Goal: Task Accomplishment & Management: Manage account settings

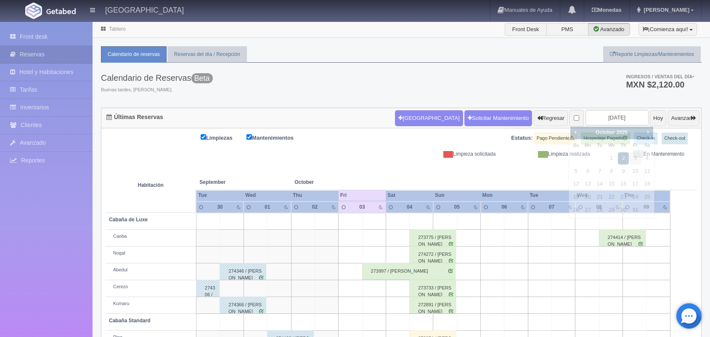
scroll to position [96, 0]
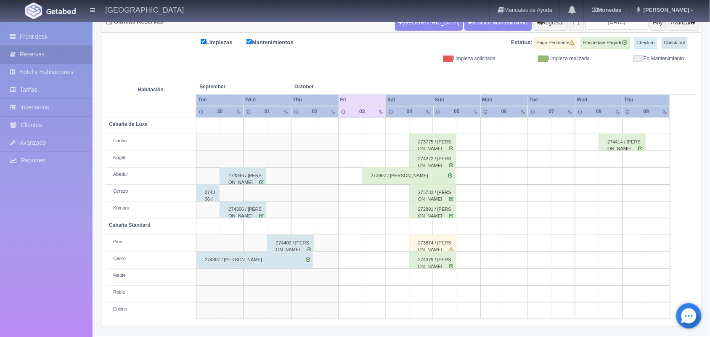
click at [384, 175] on div "273997 / [PERSON_NAME]" at bounding box center [408, 175] width 93 height 17
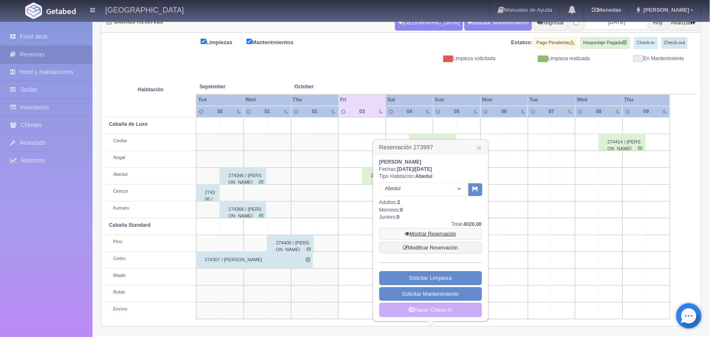
click at [414, 235] on link "Mostrar Reservación" at bounding box center [431, 234] width 103 height 12
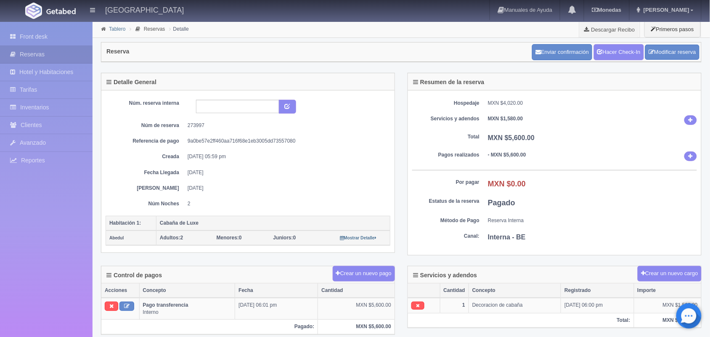
click at [116, 28] on link "Tablero" at bounding box center [117, 29] width 16 height 6
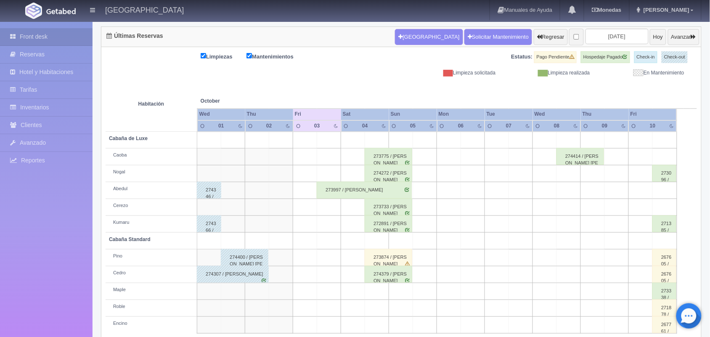
scroll to position [96, 0]
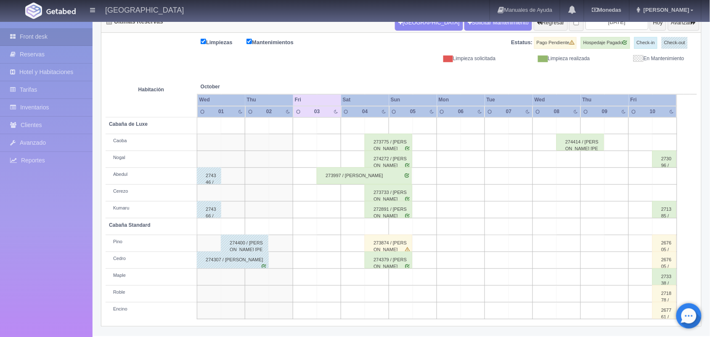
click at [388, 262] on div "274379 / [PERSON_NAME]" at bounding box center [389, 260] width 48 height 17
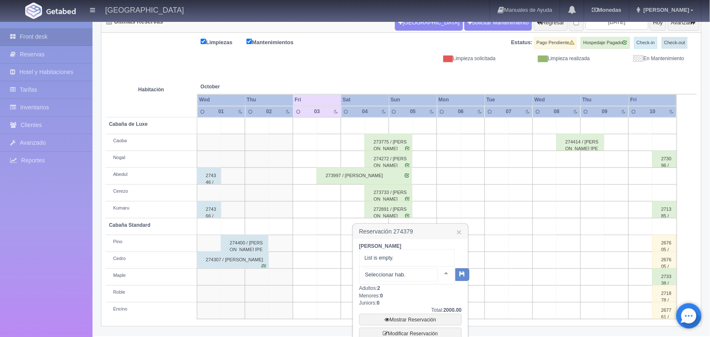
click at [438, 274] on div at bounding box center [446, 273] width 17 height 13
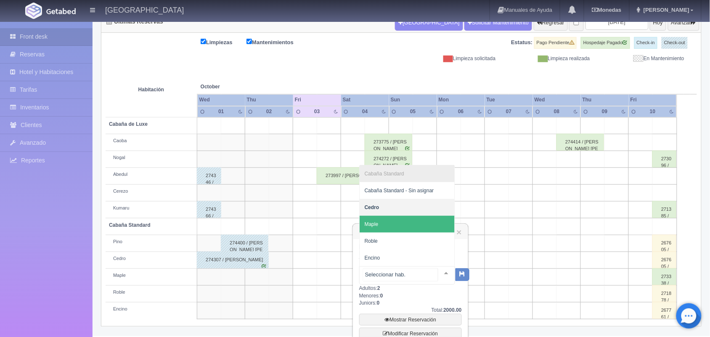
click at [430, 228] on span "Maple" at bounding box center [407, 224] width 95 height 17
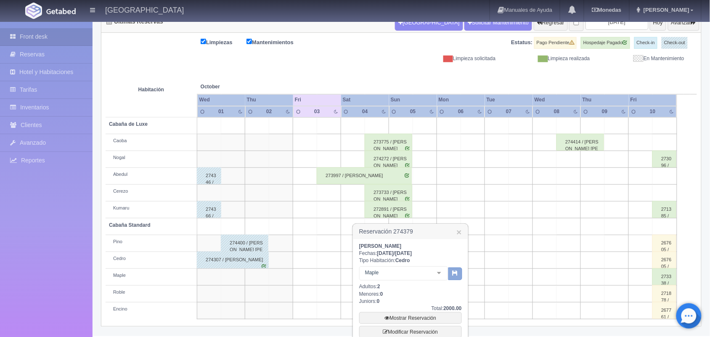
click at [453, 273] on icon "button" at bounding box center [455, 272] width 5 height 5
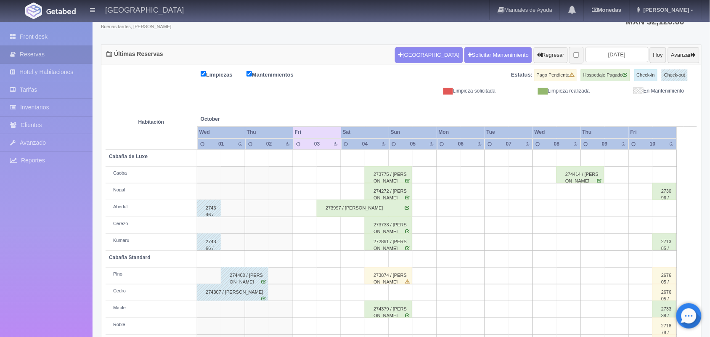
scroll to position [96, 0]
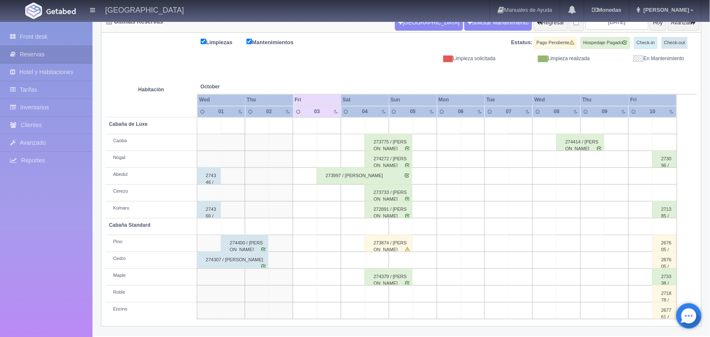
click at [394, 282] on div "274379 / [PERSON_NAME]" at bounding box center [389, 276] width 48 height 17
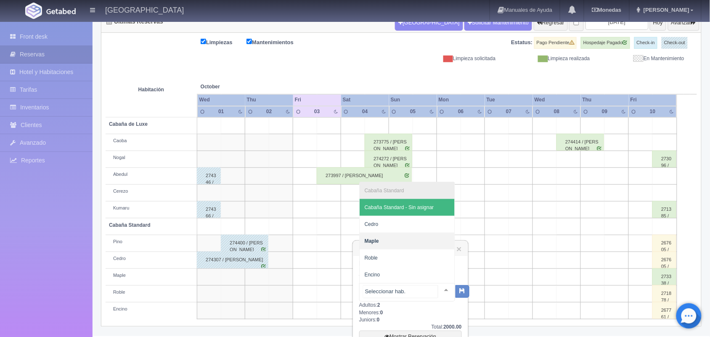
click at [438, 284] on div at bounding box center [446, 290] width 17 height 13
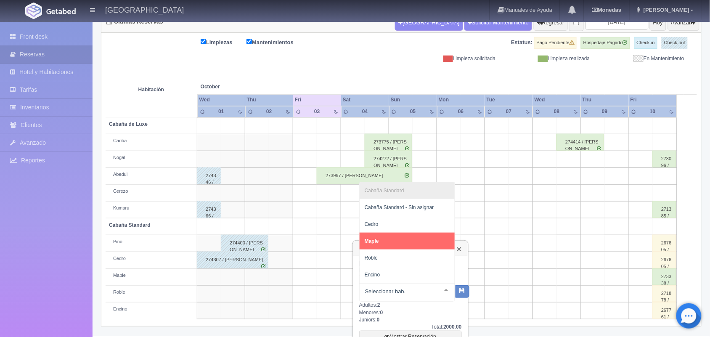
click at [460, 247] on link "×" at bounding box center [459, 248] width 5 height 9
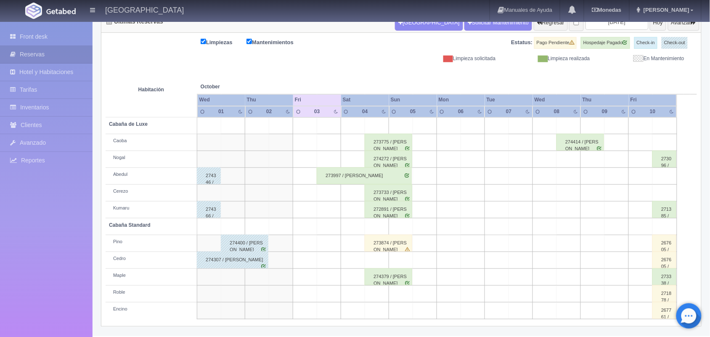
click at [388, 244] on div "273874 / [PERSON_NAME]" at bounding box center [389, 243] width 48 height 17
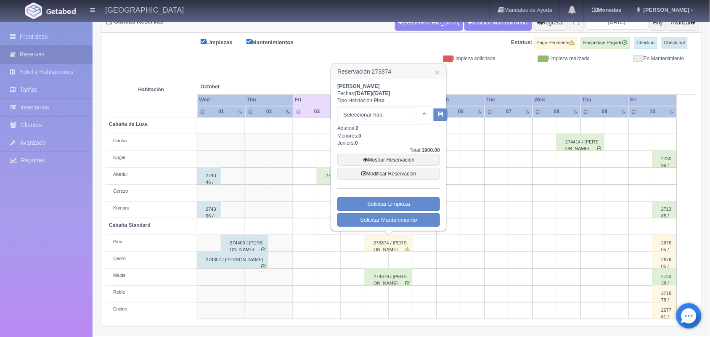
click at [420, 113] on div at bounding box center [424, 113] width 17 height 13
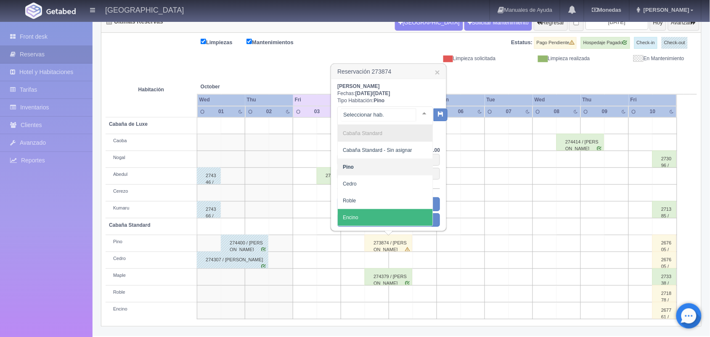
click at [391, 221] on span "Encino" at bounding box center [385, 217] width 95 height 17
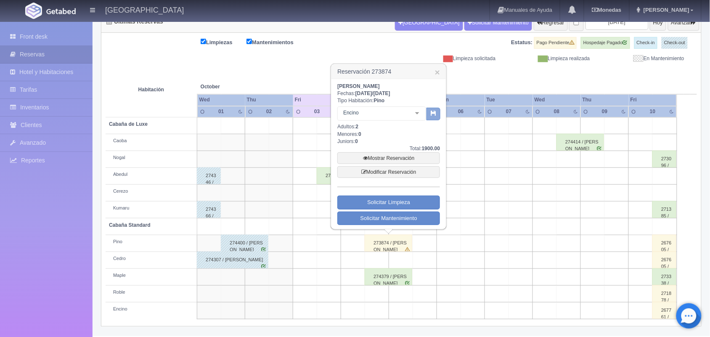
click at [430, 114] on button "button" at bounding box center [434, 114] width 14 height 13
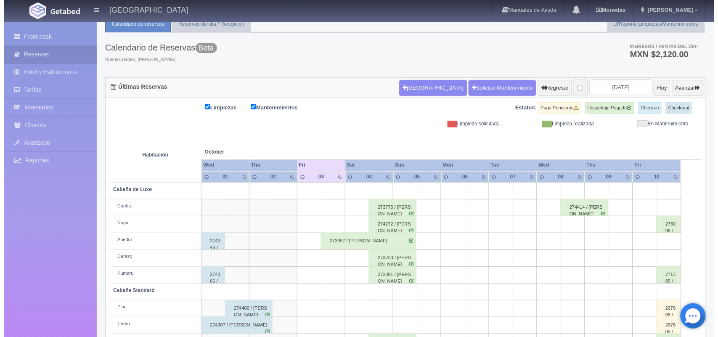
scroll to position [32, 0]
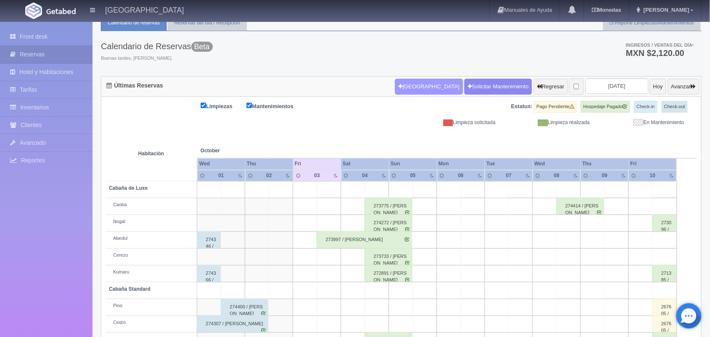
click at [413, 88] on button "[GEOGRAPHIC_DATA]" at bounding box center [429, 87] width 68 height 16
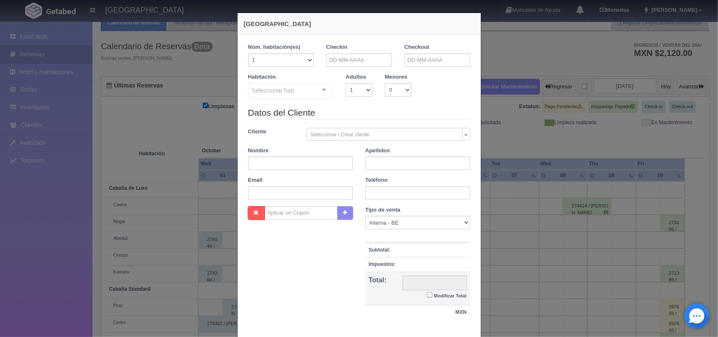
checkbox input "false"
click at [357, 60] on input "text" at bounding box center [360, 59] width 66 height 13
click at [302, 60] on select "1 2 3 4 5 6 7 8 9 10 11 12 13 14 15 16 17 18 19 20" at bounding box center [281, 59] width 66 height 13
click at [303, 60] on select "1 2 3 4 5 6 7 8 9 10 11 12 13 14 15 16 17 18 19 20" at bounding box center [281, 59] width 66 height 13
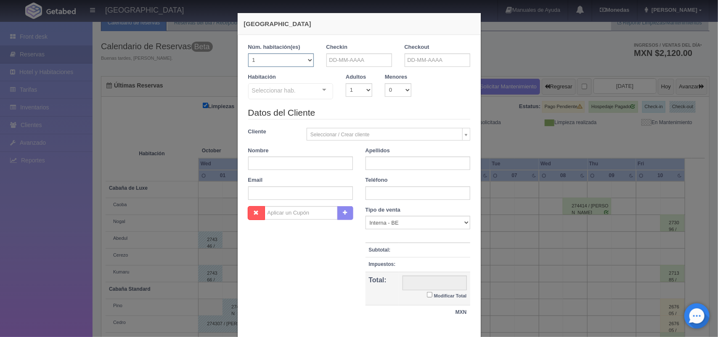
select select "3"
click at [248, 53] on select "1 2 3 4 5 6 7 8 9 10 11 12 13 14 15 16 17 18 19 20" at bounding box center [281, 59] width 66 height 13
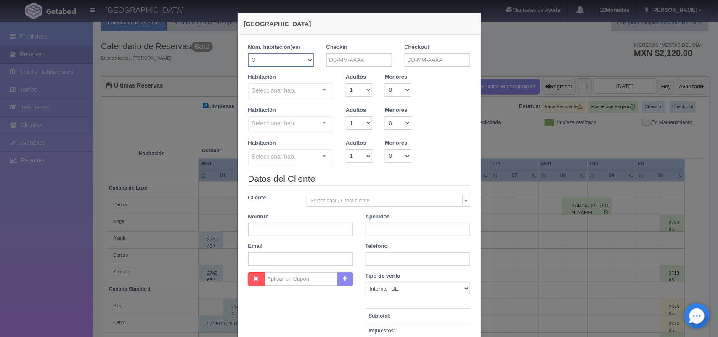
checkbox input "false"
click at [354, 60] on input "text" at bounding box center [360, 59] width 66 height 13
click at [388, 102] on link "3" at bounding box center [389, 100] width 11 height 12
type input "03-10-2025"
checkbox input "false"
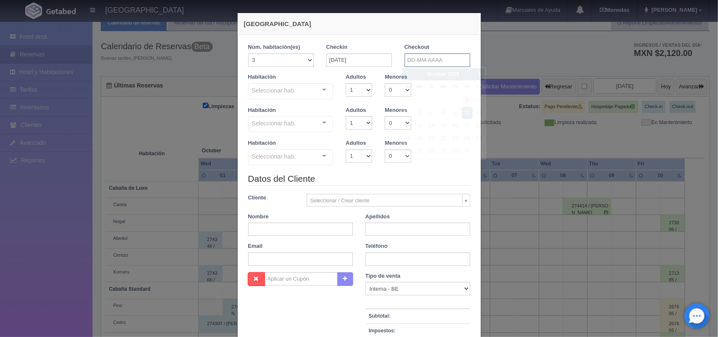
click at [430, 61] on input "text" at bounding box center [438, 59] width 66 height 13
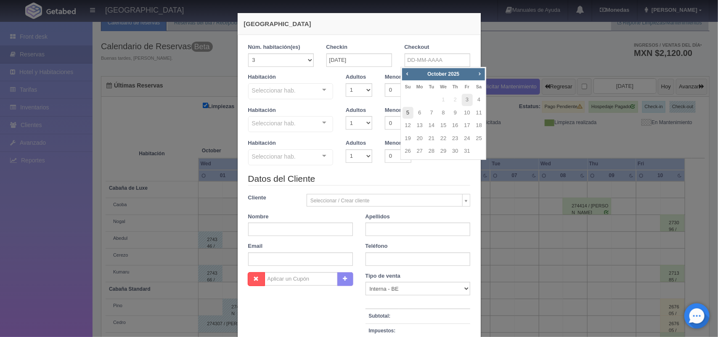
click at [404, 112] on link "5" at bounding box center [408, 113] width 11 height 12
type input "05-10-2025"
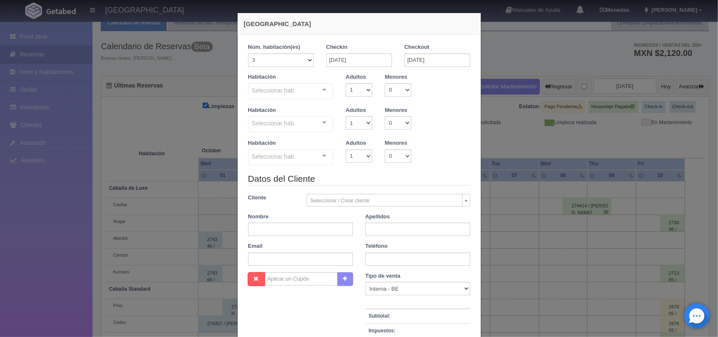
checkbox input "false"
click at [365, 91] on select "1 2 3 4 5 6 7 8 9 10" at bounding box center [359, 89] width 27 height 13
select select "2"
click at [346, 83] on select "1 2 3 4 5 6 7 8 9 10" at bounding box center [359, 89] width 27 height 13
checkbox input "false"
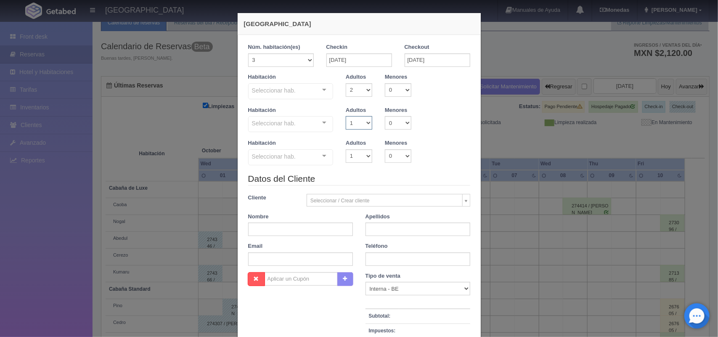
click at [361, 121] on select "1 2 3 4 5 6 7 8 9 10" at bounding box center [359, 122] width 27 height 13
select select "2"
click at [346, 116] on select "1 2 3 4 5 6 7 8 9 10" at bounding box center [359, 122] width 27 height 13
checkbox input "false"
click at [365, 156] on select "1 2 3 4 5 6 7 8 9 10" at bounding box center [359, 155] width 27 height 13
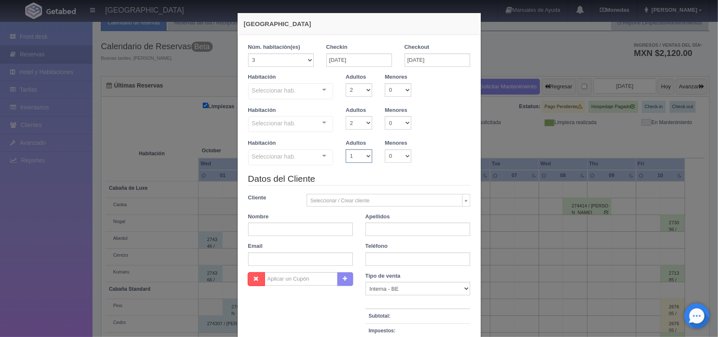
select select "2"
click at [346, 149] on select "1 2 3 4 5 6 7 8 9 10" at bounding box center [359, 155] width 27 height 13
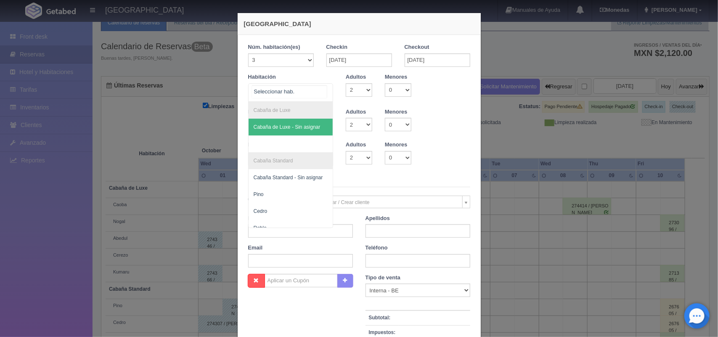
click at [322, 89] on div at bounding box center [324, 90] width 17 height 13
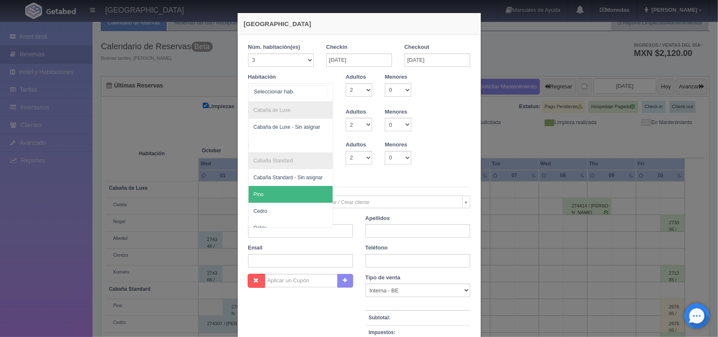
click at [300, 195] on span "Pino" at bounding box center [291, 194] width 85 height 17
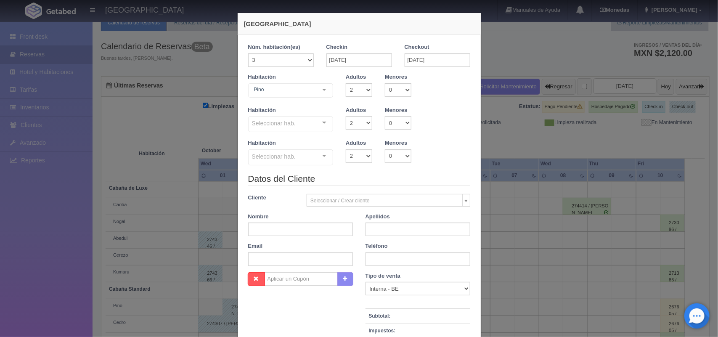
checkbox input "false"
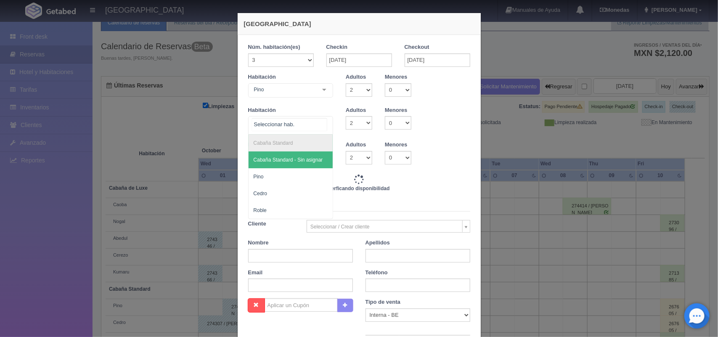
click at [322, 125] on div at bounding box center [324, 123] width 17 height 13
type input "10500.00"
checkbox input "false"
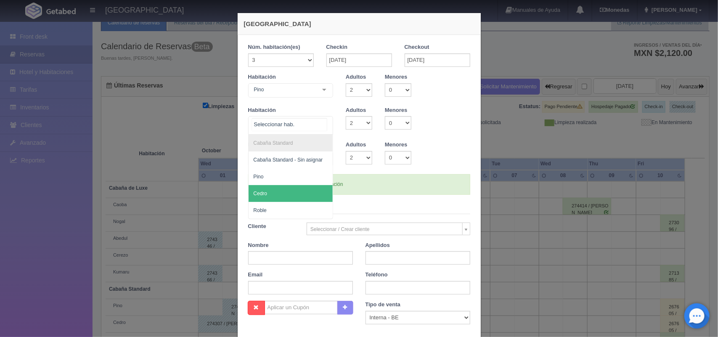
click at [296, 197] on span "Cedro" at bounding box center [291, 193] width 85 height 17
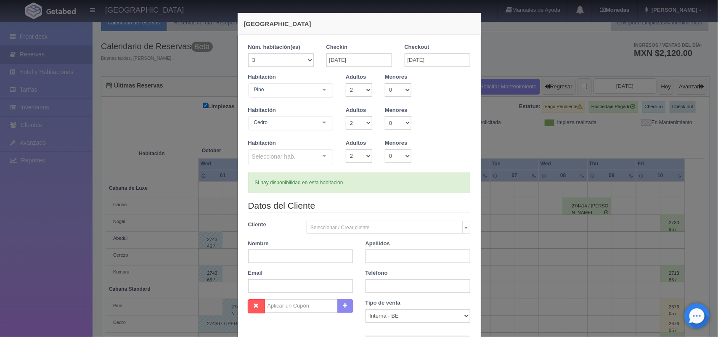
click at [320, 158] on div at bounding box center [324, 156] width 17 height 13
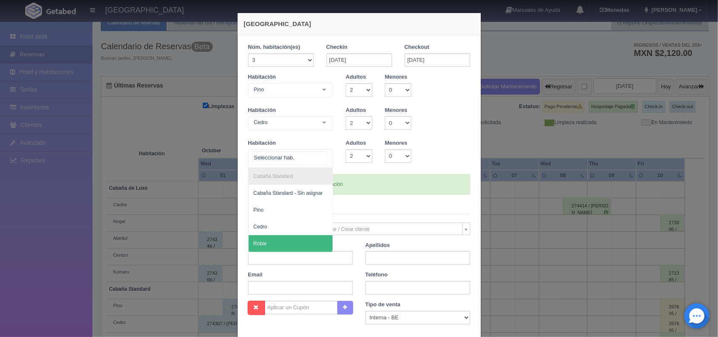
click at [309, 241] on span "Roble" at bounding box center [291, 243] width 85 height 17
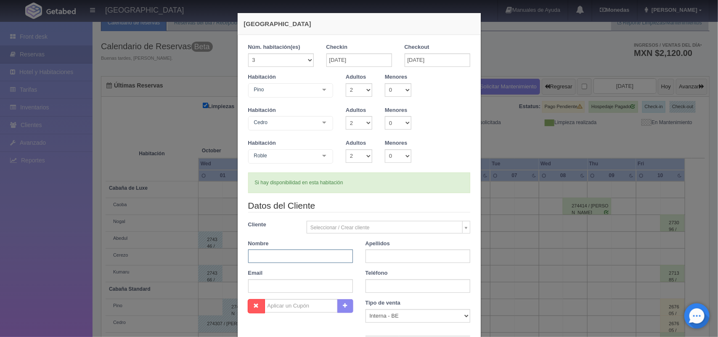
click at [294, 255] on input "text" at bounding box center [300, 256] width 105 height 13
type input "Salvador"
click at [382, 257] on input "text" at bounding box center [418, 256] width 105 height 13
type input "Fernandez Flores"
click at [392, 290] on input "text" at bounding box center [418, 285] width 105 height 13
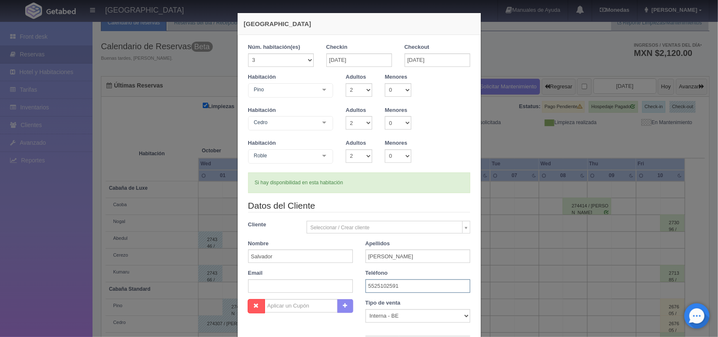
type input "5525102591"
click at [310, 287] on input "text" at bounding box center [300, 285] width 105 height 13
paste input "rosy100383@gmail.com"
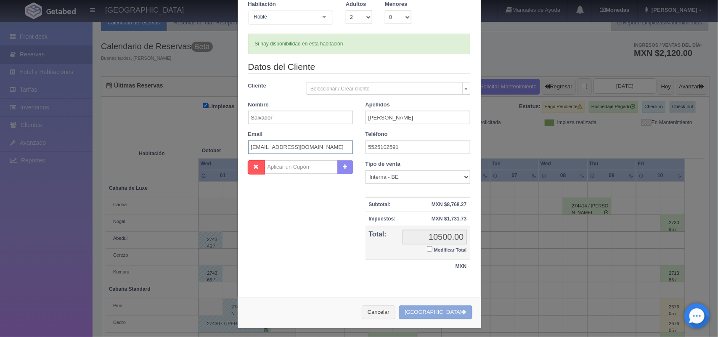
type input "rosy100383@gmail.com"
click at [436, 311] on button "[GEOGRAPHIC_DATA]" at bounding box center [435, 313] width 73 height 14
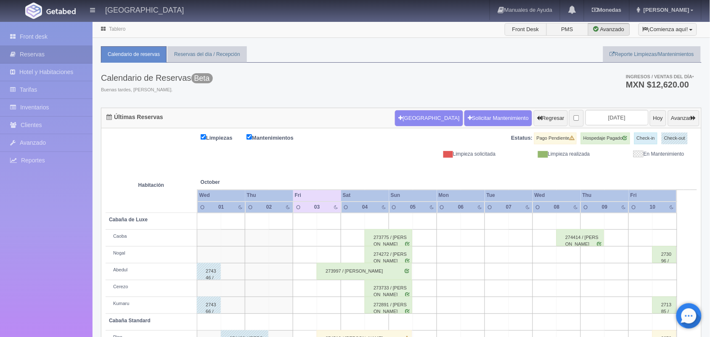
click at [114, 30] on link "Tablero" at bounding box center [117, 29] width 16 height 6
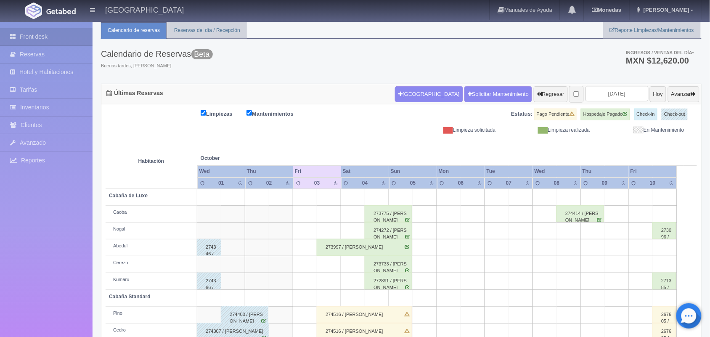
scroll to position [96, 0]
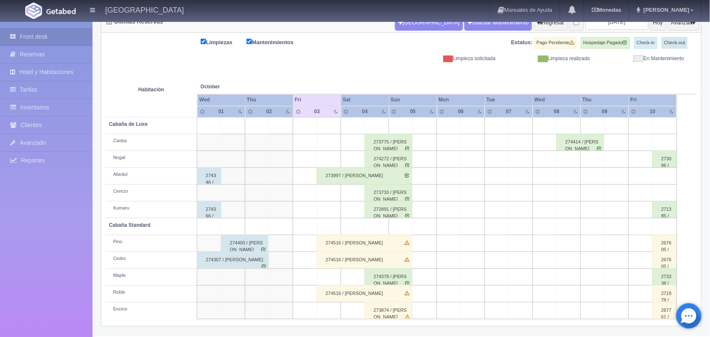
click at [708, 198] on div "Tablero Front Desk PMS Avanzado ¡Comienza aquí! Habitaciones y Reservas Limpiez…" at bounding box center [402, 132] width 618 height 412
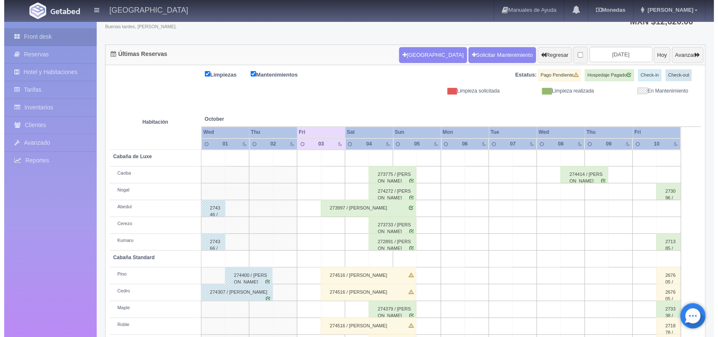
scroll to position [41, 0]
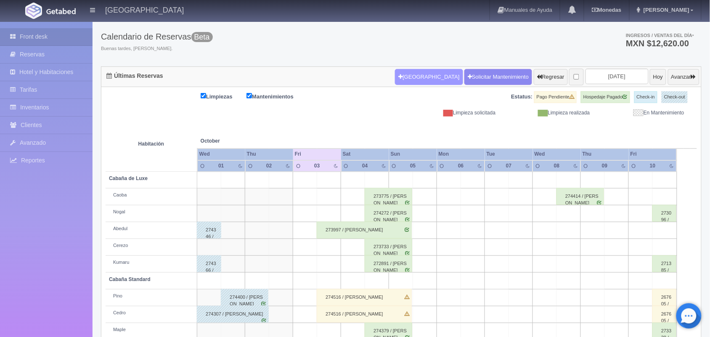
click at [407, 79] on button "Nueva Reserva" at bounding box center [429, 77] width 68 height 16
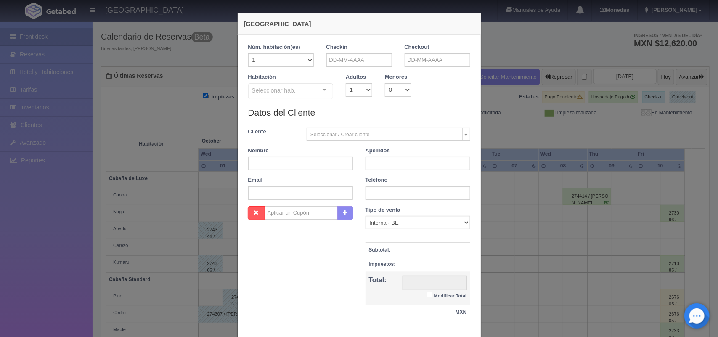
checkbox input "false"
click at [348, 59] on input "text" at bounding box center [360, 59] width 66 height 13
click at [353, 116] on link "7" at bounding box center [353, 113] width 11 height 12
type input "[DATE]"
checkbox input "false"
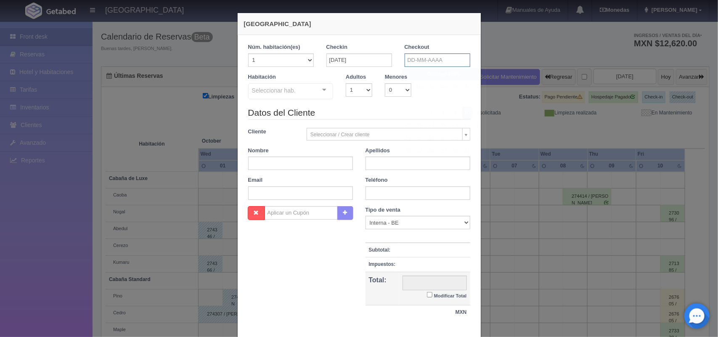
click at [414, 62] on input "text" at bounding box center [438, 59] width 66 height 13
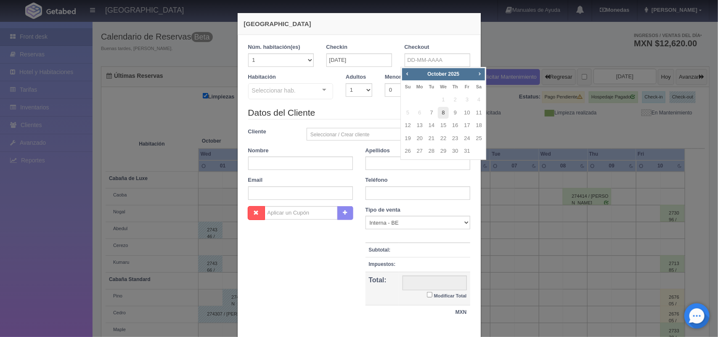
click at [445, 110] on link "8" at bounding box center [443, 113] width 11 height 12
type input "08-10-2025"
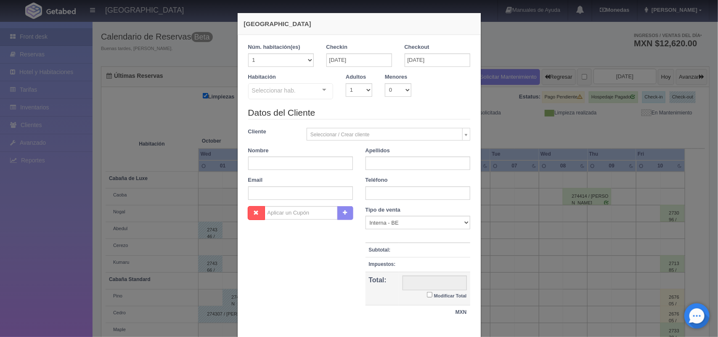
checkbox input "false"
click at [360, 91] on select "1 2 3 4 5 6 7 8 9 10" at bounding box center [359, 89] width 27 height 13
select select "2"
click at [346, 83] on select "1 2 3 4 5 6 7 8 9 10" at bounding box center [359, 89] width 27 height 13
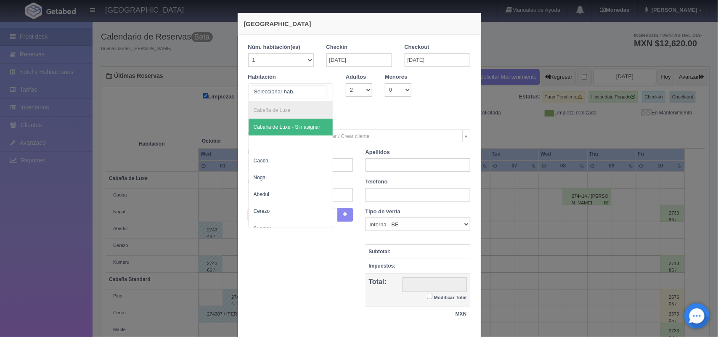
click at [320, 90] on div at bounding box center [324, 90] width 17 height 13
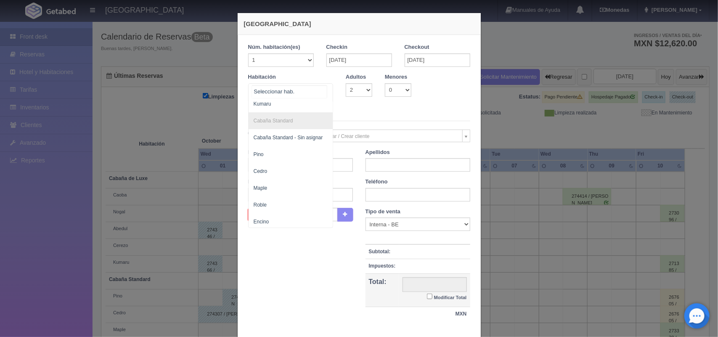
scroll to position [135, 0]
click at [303, 162] on span "Cedro" at bounding box center [291, 168] width 85 height 17
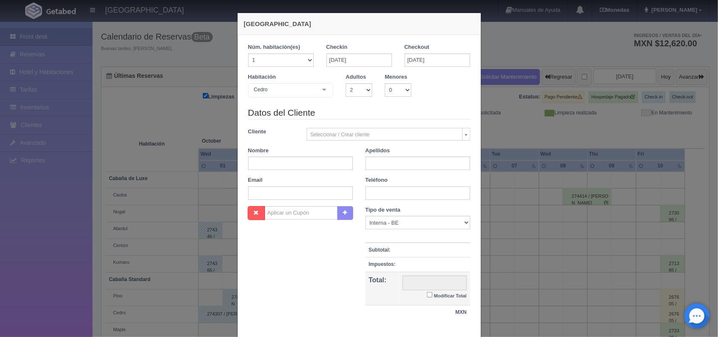
checkbox input "false"
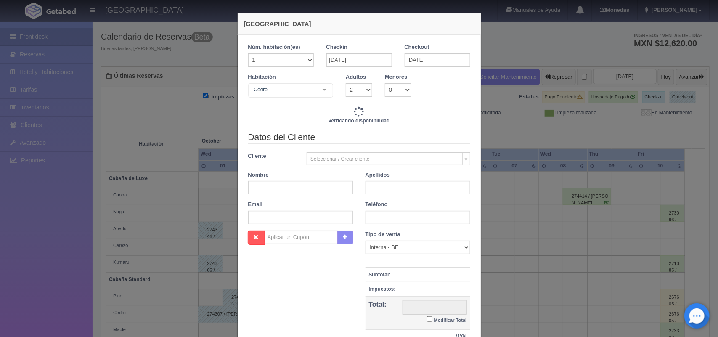
type input "1300.00"
checkbox input "false"
click at [298, 194] on input "text" at bounding box center [300, 187] width 105 height 13
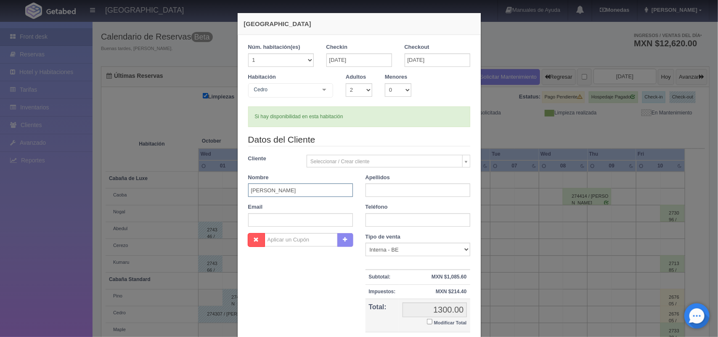
type input "Jaime David"
click at [413, 192] on input "text" at bounding box center [418, 189] width 105 height 13
type input "Sanchez Cordoba"
click at [412, 221] on input "text" at bounding box center [418, 219] width 105 height 13
type input "5546961031"
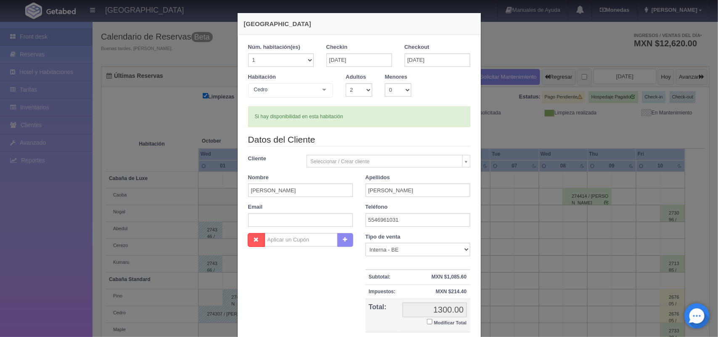
click at [427, 320] on input "Modificar Total" at bounding box center [429, 321] width 5 height 5
checkbox input "true"
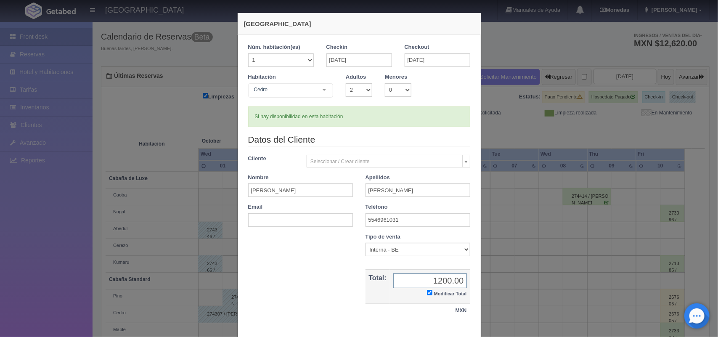
scroll to position [48, 0]
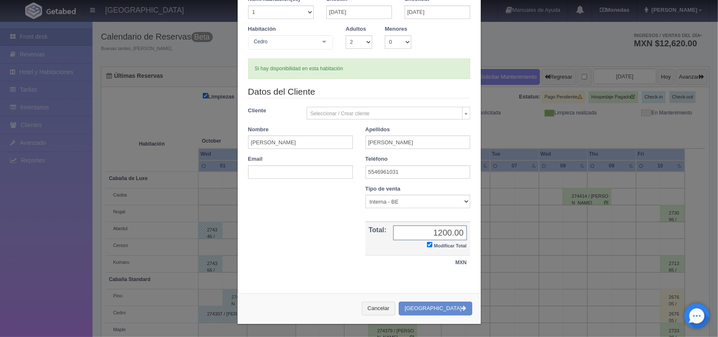
type input "1200.00"
click at [285, 173] on input "text" at bounding box center [300, 171] width 105 height 13
click at [281, 171] on input "text" at bounding box center [300, 171] width 105 height 13
paste input "nayeliburgoar20@gmail.com"
type input "nayeliburgoar20@gmail.com"
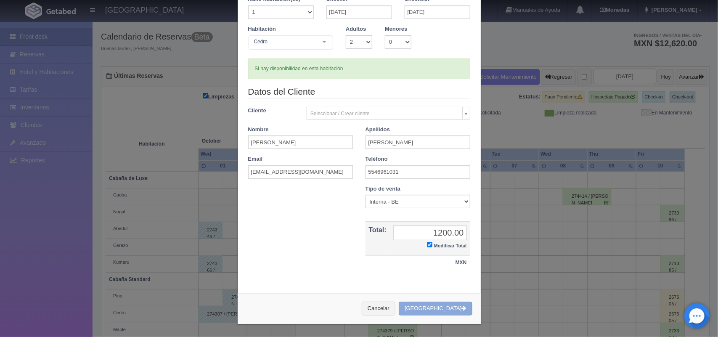
click at [442, 311] on button "Crear Reserva" at bounding box center [435, 309] width 73 height 14
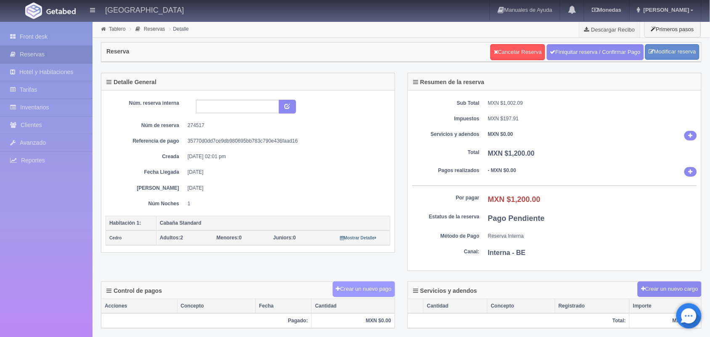
click at [372, 291] on button "Crear un nuevo pago" at bounding box center [364, 290] width 62 height 16
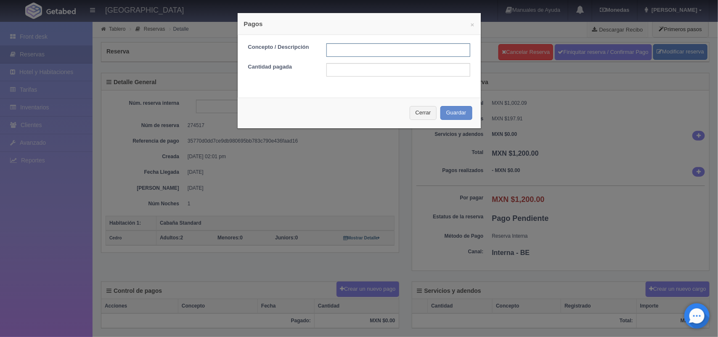
click at [403, 47] on input "text" at bounding box center [399, 49] width 144 height 13
type input "Pago transferencia [DATE]"
click at [398, 70] on input "text" at bounding box center [399, 69] width 144 height 13
type input "1200.00"
click at [445, 116] on button "Guardar" at bounding box center [457, 113] width 32 height 14
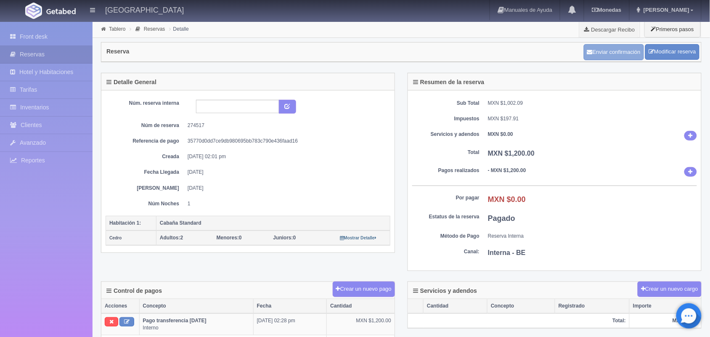
click at [607, 51] on button "Enviar confirmación" at bounding box center [614, 52] width 60 height 16
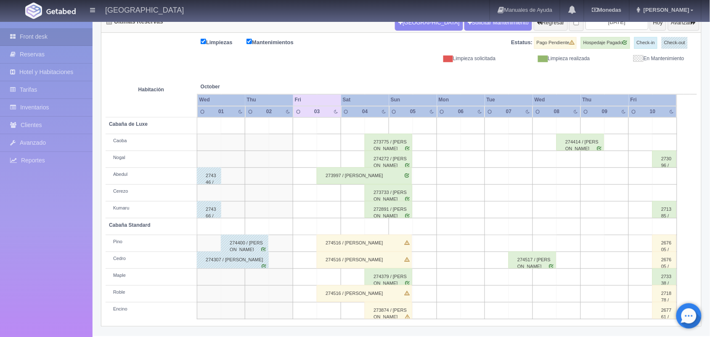
scroll to position [85, 0]
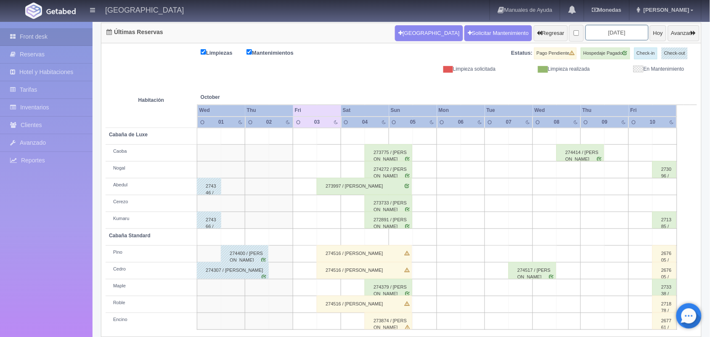
click at [608, 34] on input "[DATE]" at bounding box center [617, 33] width 63 height 16
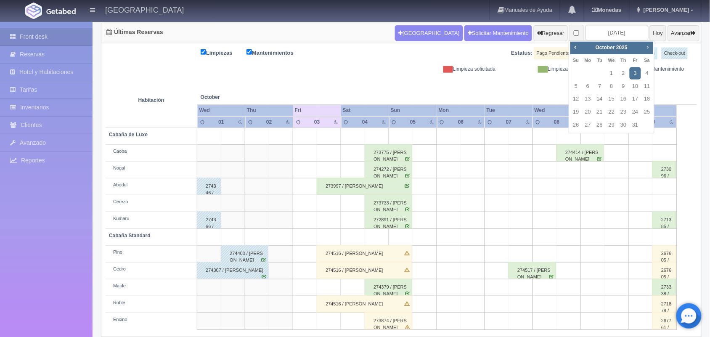
click at [647, 48] on span "Next" at bounding box center [648, 47] width 7 height 7
click at [633, 85] on link "7" at bounding box center [635, 86] width 11 height 12
type input "2025-11-07"
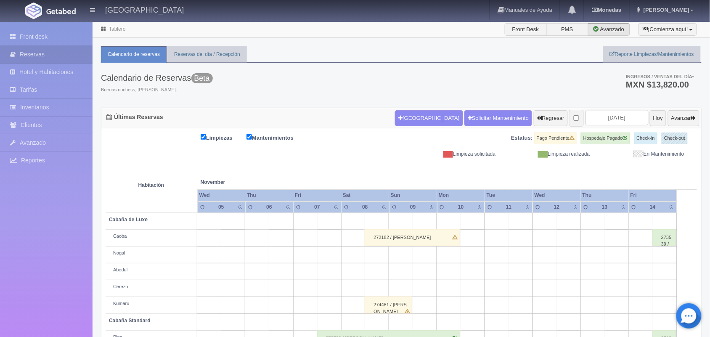
click at [116, 28] on link "Tablero" at bounding box center [117, 29] width 16 height 6
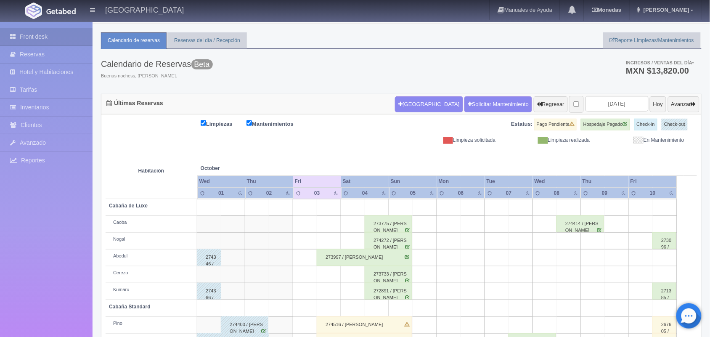
scroll to position [96, 0]
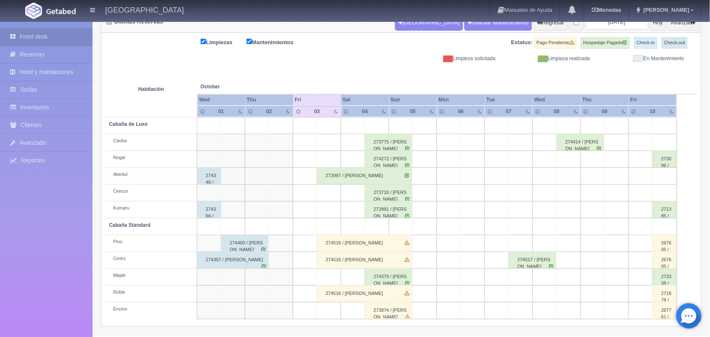
drag, startPoint x: 714, startPoint y: 104, endPoint x: 718, endPoint y: 228, distance: 124.2
click at [710, 228] on html "Hotel Xacallan Manuales de Ayuda Actualizaciones recientes Monedas Tipo de camb…" at bounding box center [355, 72] width 710 height 337
click at [356, 242] on div "274516 / Salvador Fernandez Flores" at bounding box center [364, 243] width 95 height 17
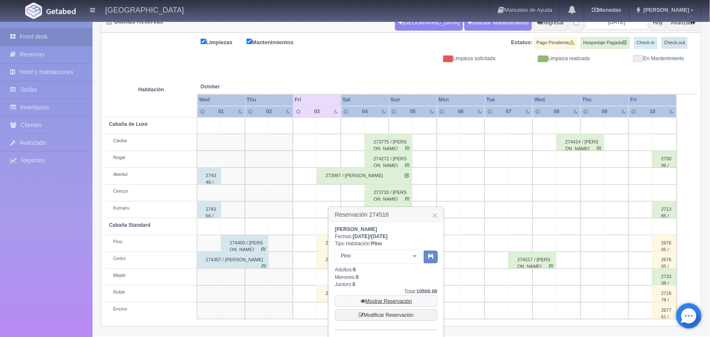
click at [386, 299] on link "Mostrar Reservación" at bounding box center [386, 301] width 103 height 12
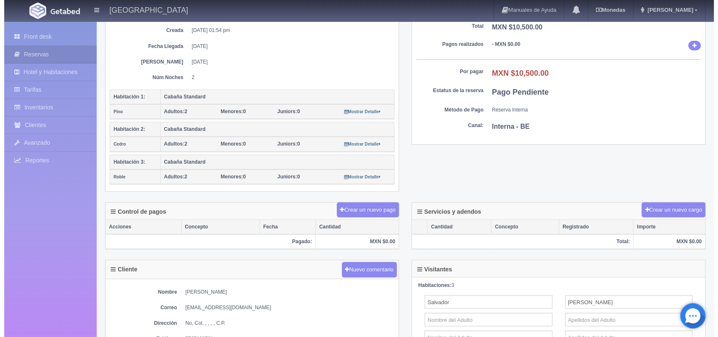
scroll to position [147, 0]
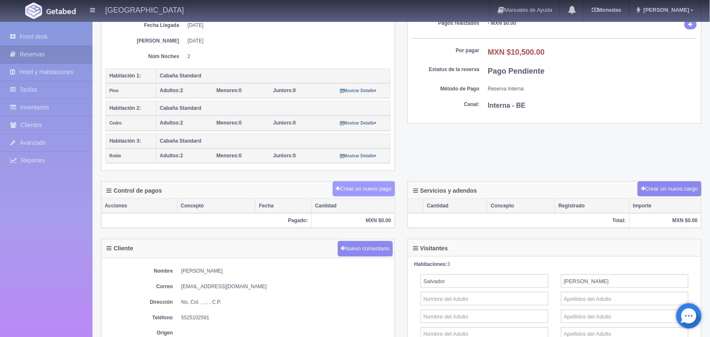
click at [354, 188] on button "Crear un nuevo pago" at bounding box center [364, 189] width 62 height 16
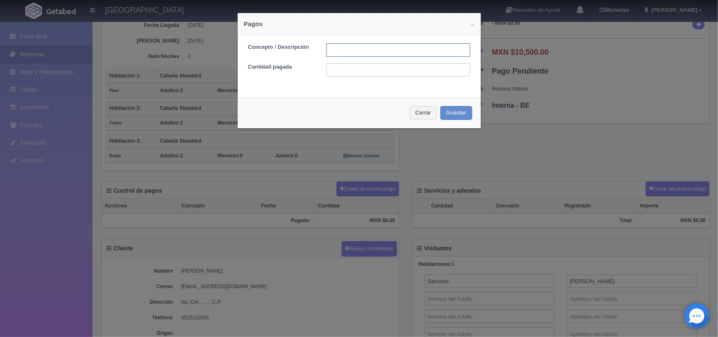
click at [334, 48] on input "text" at bounding box center [399, 49] width 144 height 13
type input "Pago transferencia [DATE]"
click at [372, 72] on input "text" at bounding box center [399, 69] width 144 height 13
type input "5100.00"
click at [457, 111] on button "Guardar" at bounding box center [457, 113] width 32 height 14
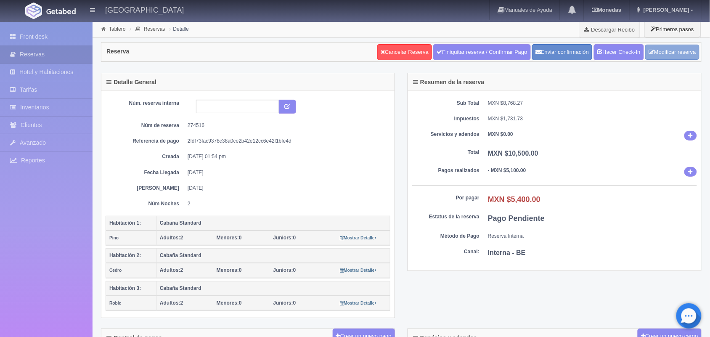
click at [675, 55] on link "Modificar reserva" at bounding box center [673, 53] width 54 height 16
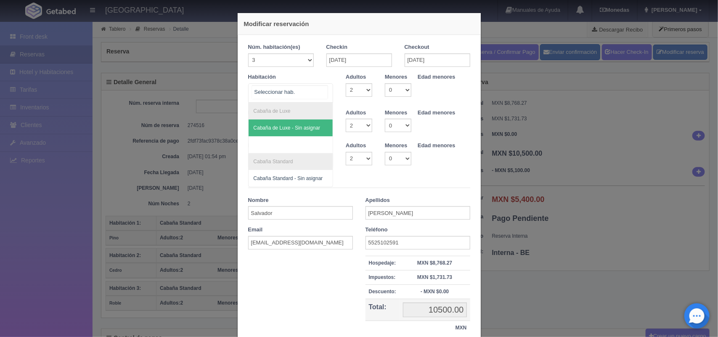
click at [318, 94] on div "Cabaña de Luxe Cabaña de Luxe - Sin asignar Cabaña Standard Cabaña Standard - S…" at bounding box center [290, 92] width 85 height 19
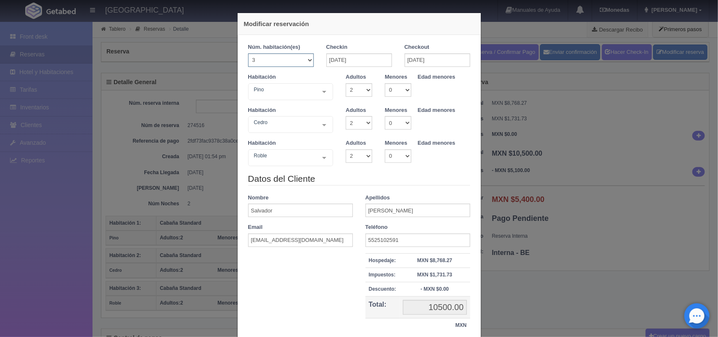
click at [301, 61] on select "1 2 3 4 5 6 7 8 9 10 11 12 13 14 15 16 17 18 19 20" at bounding box center [281, 59] width 66 height 13
click at [248, 53] on select "1 2 3 4 5 6 7 8 9 10 11 12 13 14 15 16 17 18 19 20" at bounding box center [281, 59] width 66 height 13
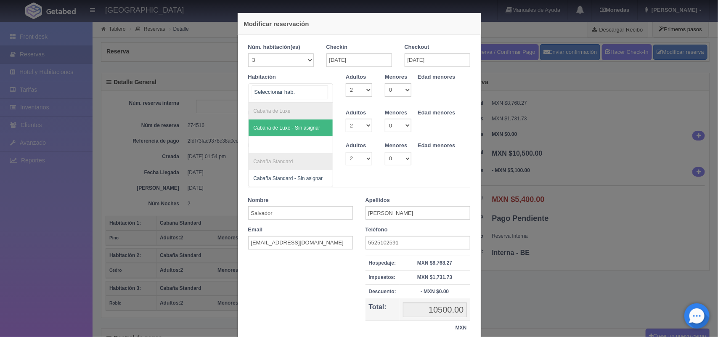
click at [320, 91] on div at bounding box center [324, 92] width 17 height 16
click at [306, 128] on span "Cabaña de Luxe - Sin asignar" at bounding box center [287, 128] width 67 height 6
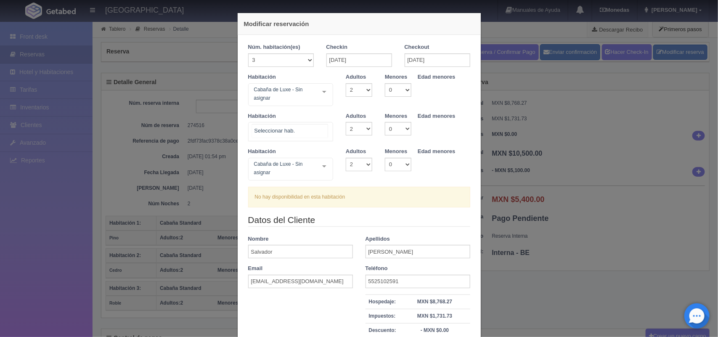
click at [312, 130] on div "Cabaña de Luxe Cabaña de Luxe - Sin asignar No elements found. Consider changin…" at bounding box center [290, 131] width 85 height 19
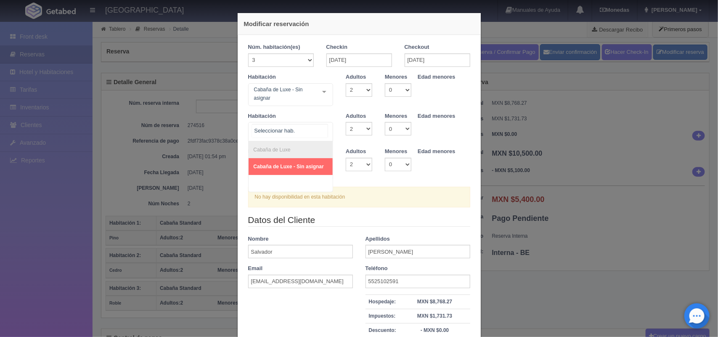
click at [306, 167] on span "Cabaña de Luxe - Sin asignar" at bounding box center [289, 167] width 70 height 6
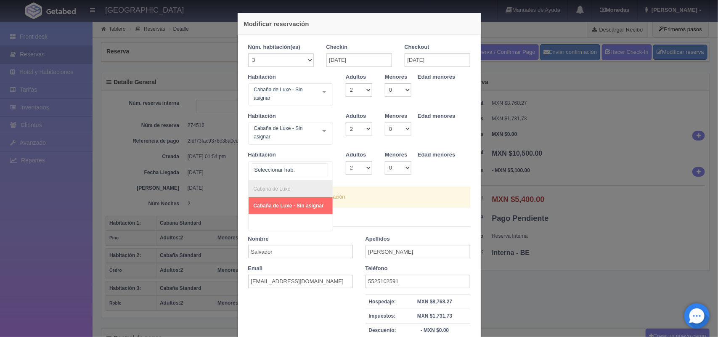
click at [321, 169] on div at bounding box center [324, 170] width 17 height 16
click at [316, 207] on span "Cabaña de Luxe - Sin asignar" at bounding box center [289, 206] width 70 height 6
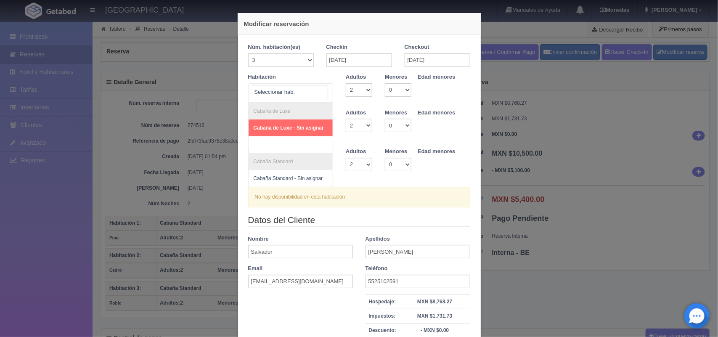
click at [322, 89] on div at bounding box center [324, 92] width 17 height 16
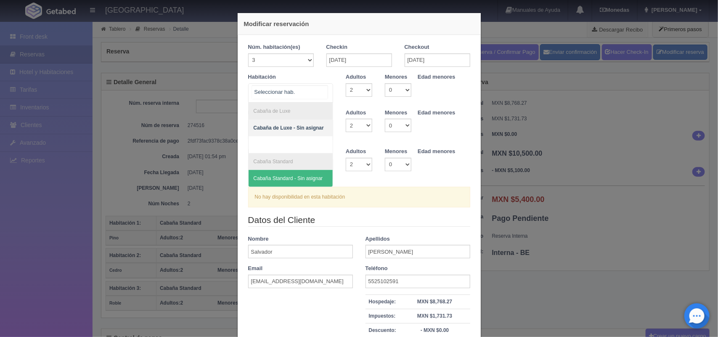
click at [306, 183] on span "Cabaña Standard - Sin asignar" at bounding box center [291, 178] width 85 height 17
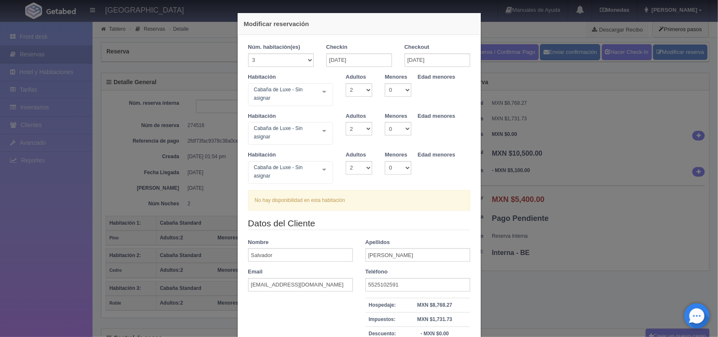
click at [319, 95] on div "Cabaña de Luxe - Sin asignar Cabaña de Luxe Cabaña de Luxe - Sin asignar Cabaña…" at bounding box center [290, 94] width 85 height 23
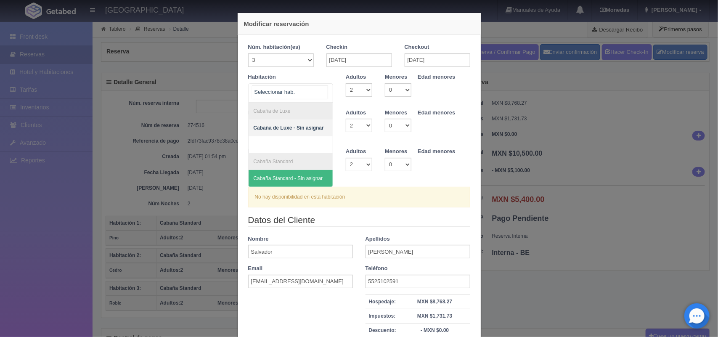
click at [302, 182] on span "Cabaña Standard - Sin asignar" at bounding box center [291, 178] width 85 height 17
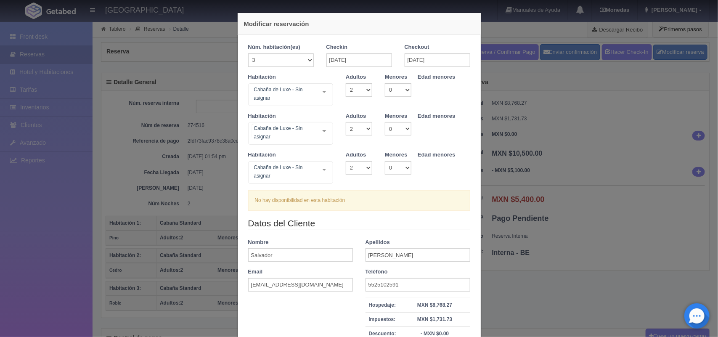
click at [321, 127] on div at bounding box center [324, 130] width 17 height 16
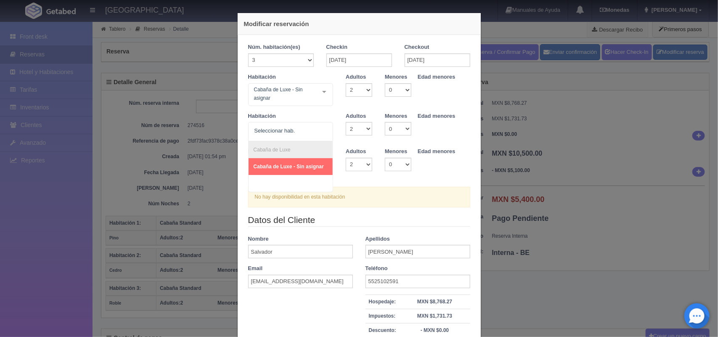
click at [322, 133] on div at bounding box center [324, 130] width 17 height 16
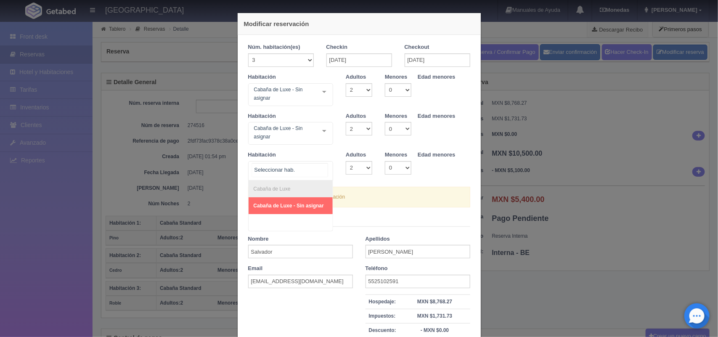
click at [322, 170] on div at bounding box center [324, 170] width 17 height 16
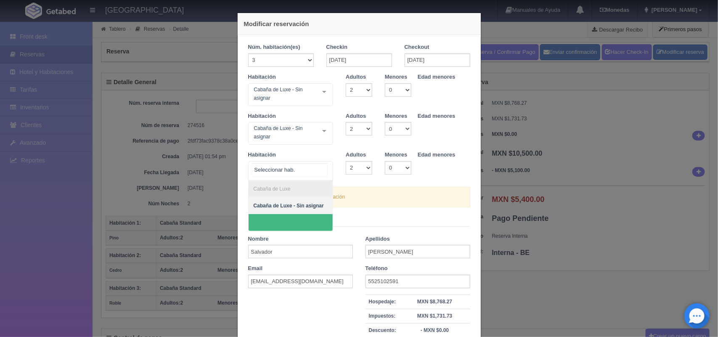
click at [314, 224] on span at bounding box center [291, 222] width 85 height 17
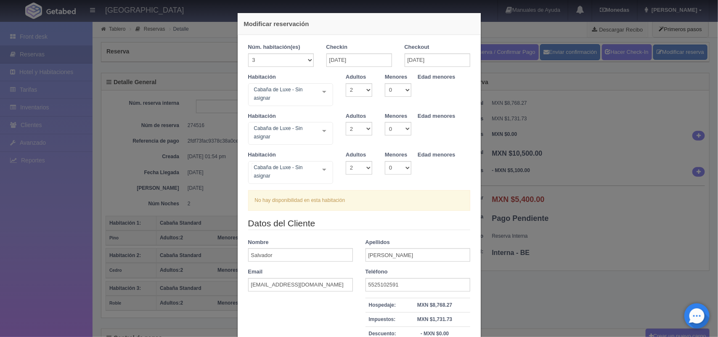
click at [316, 171] on div "Cabaña de Luxe - Sin asignar Cabaña de Luxe Cabaña de Luxe - Sin asignar No ele…" at bounding box center [290, 172] width 85 height 23
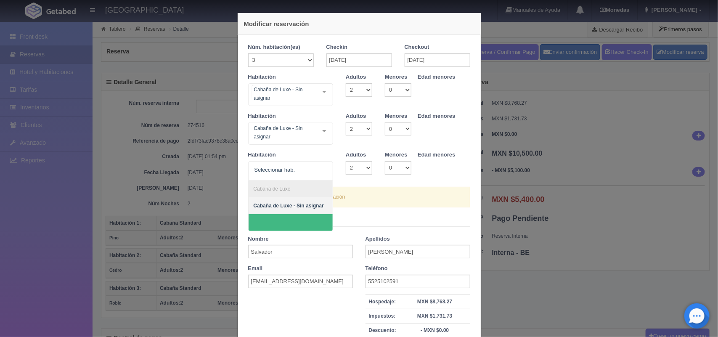
click at [316, 90] on div "Cabaña de Luxe - Sin asignar Cabaña de Luxe Cabaña de Luxe - Sin asignar Cabaña…" at bounding box center [290, 94] width 85 height 23
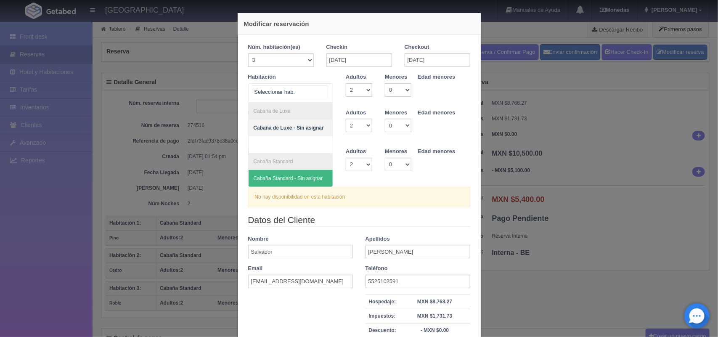
click at [308, 177] on span "Cabaña Standard - Sin asignar" at bounding box center [288, 178] width 69 height 6
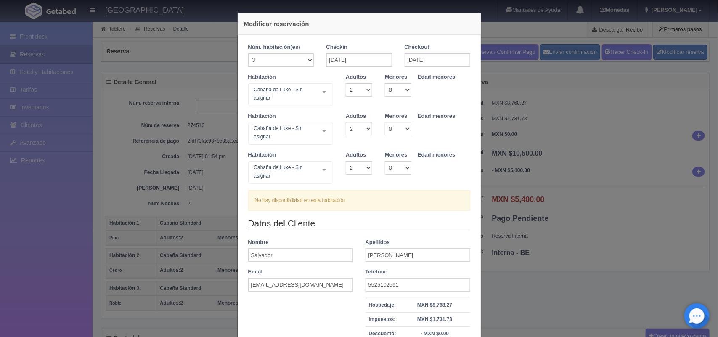
click at [319, 130] on div "Cabaña de Luxe - Sin asignar Cabaña de Luxe Cabaña de Luxe - Sin asignar No ele…" at bounding box center [290, 133] width 85 height 23
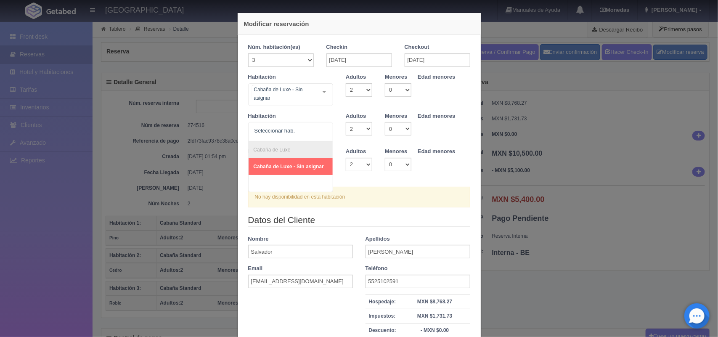
click at [320, 94] on div "Cabaña de Luxe - Sin asignar Cabaña de Luxe Cabaña de Luxe - Sin asignar Cabaña…" at bounding box center [290, 94] width 85 height 23
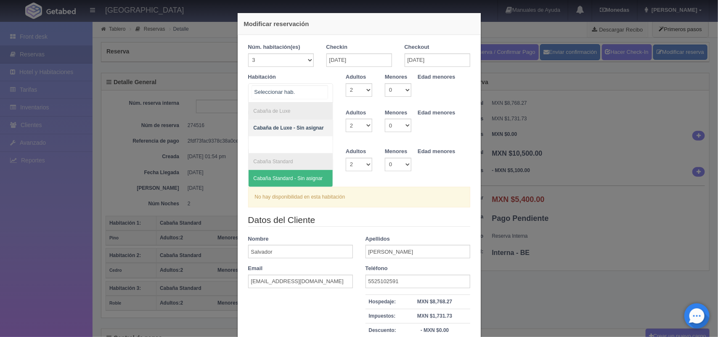
click at [299, 180] on span "Cabaña Standard - Sin asignar" at bounding box center [288, 178] width 69 height 6
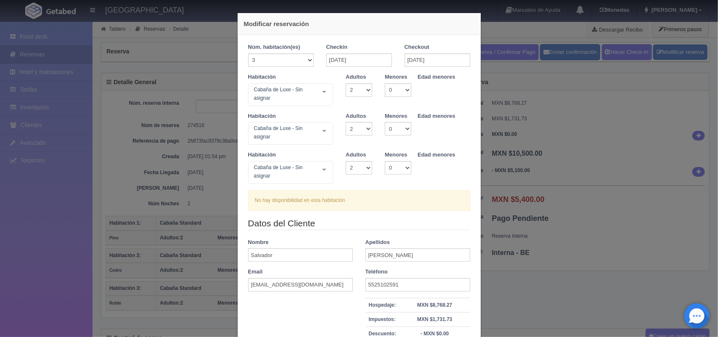
click at [321, 92] on div at bounding box center [324, 92] width 17 height 16
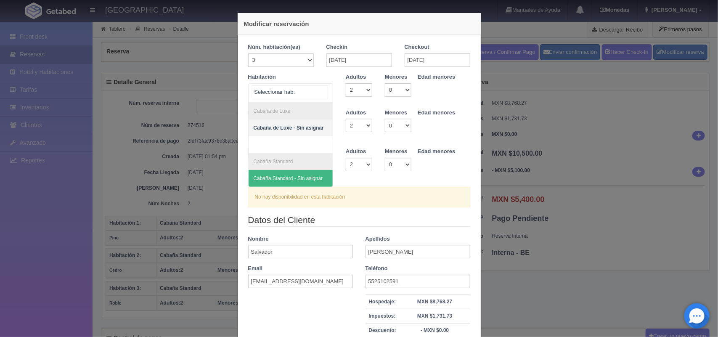
click at [312, 179] on span "Cabaña Standard - Sin asignar" at bounding box center [288, 178] width 69 height 6
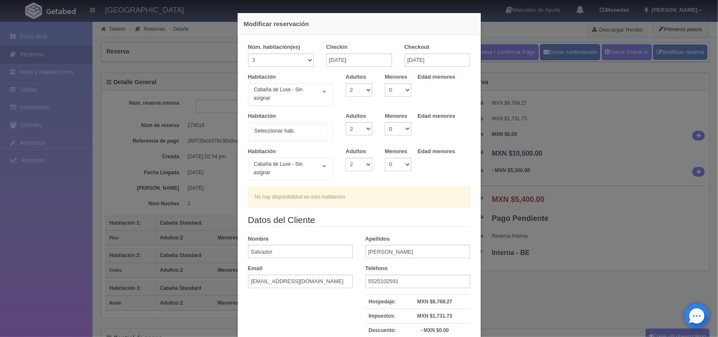
click at [323, 129] on div at bounding box center [324, 130] width 17 height 16
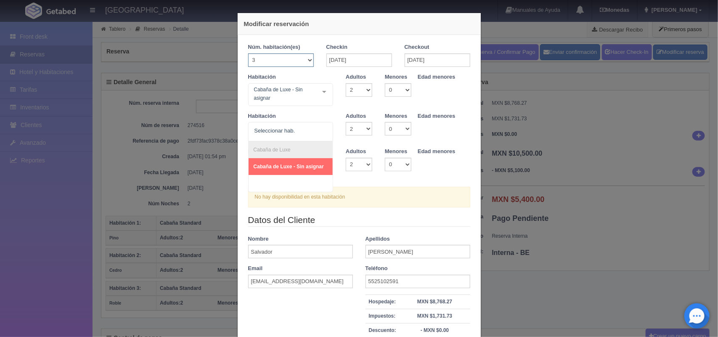
click at [301, 60] on select "1 2 3 4 5 6 7 8 9 10 11 12 13 14 15 16 17 18 19 20" at bounding box center [281, 59] width 66 height 13
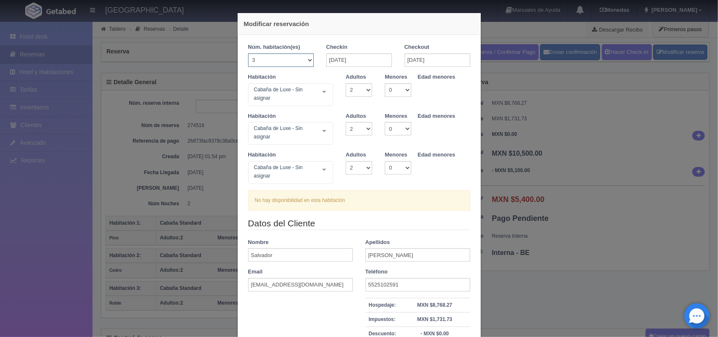
select select "1"
click at [248, 53] on select "1 2 3 4 5 6 7 8 9 10 11 12 13 14 15 16 17 18 19 20" at bounding box center [281, 59] width 66 height 13
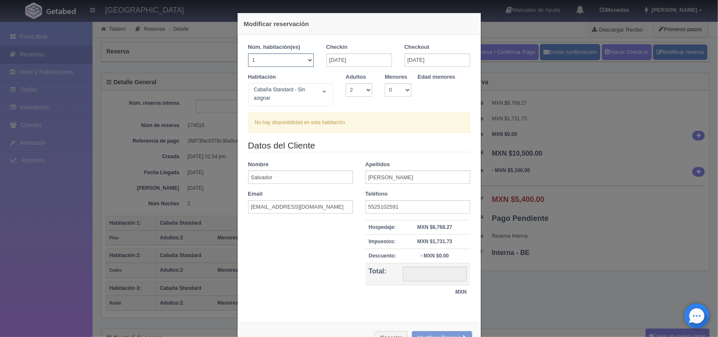
checkbox input "false"
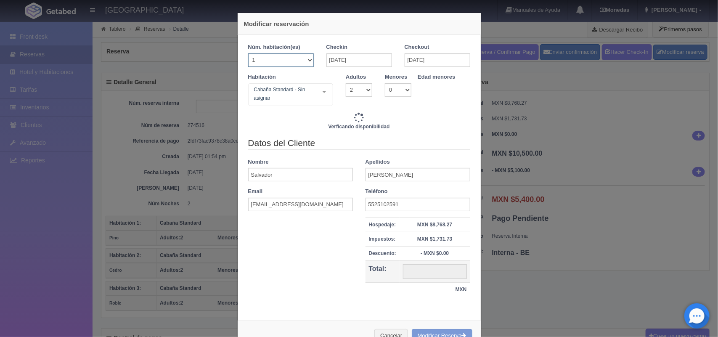
type input "3500.00"
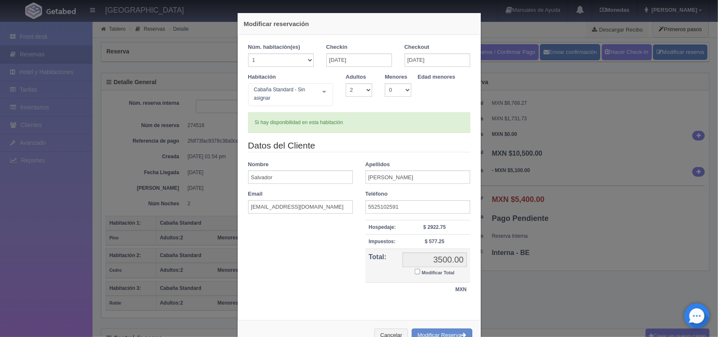
click at [316, 89] on div "Cabaña Standard - Sin asignar Cabaña de Luxe Cabaña de Luxe - Sin asignar Cabañ…" at bounding box center [290, 94] width 85 height 23
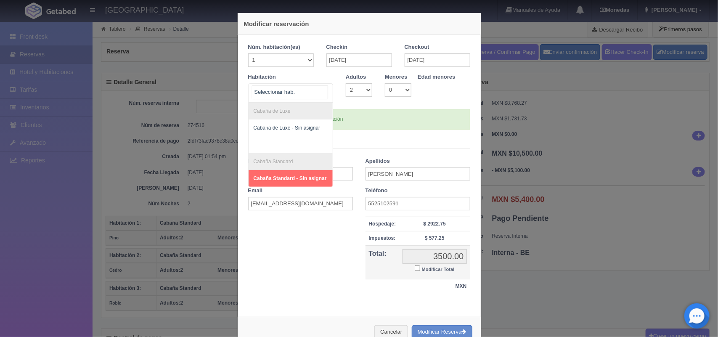
click at [304, 178] on span "Cabaña Standard - Sin asignar" at bounding box center [290, 178] width 73 height 6
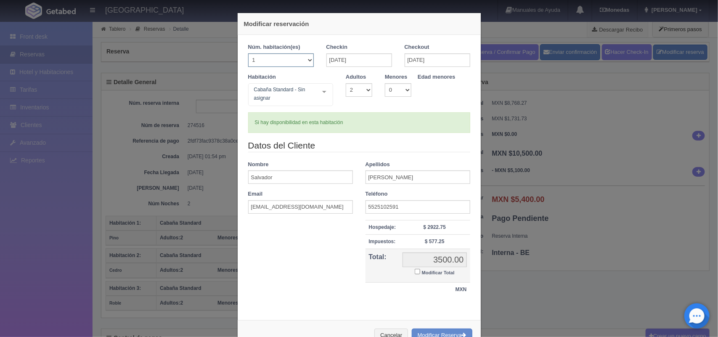
click at [305, 59] on select "1 2 3 4 5 6 7 8 9 10 11 12 13 14 15 16 17 18 19 20" at bounding box center [281, 59] width 66 height 13
select select "3"
click at [248, 53] on select "1 2 3 4 5 6 7 8 9 10 11 12 13 14 15 16 17 18 19 20" at bounding box center [281, 59] width 66 height 13
checkbox input "false"
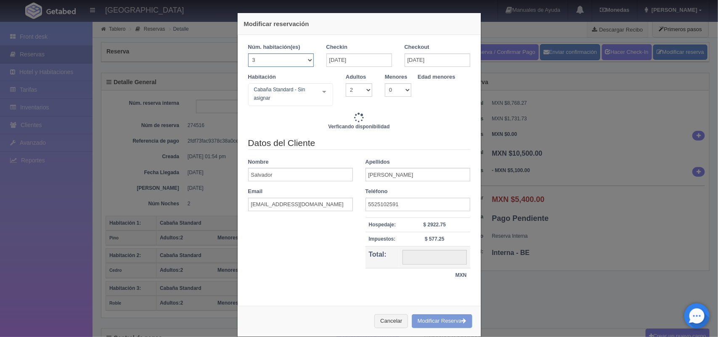
type input "3500.00"
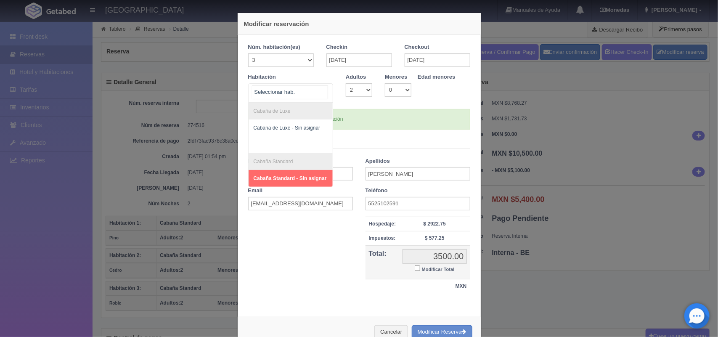
click at [322, 93] on div at bounding box center [324, 92] width 17 height 16
click at [319, 180] on span "Cabaña Standard - Sin asignar" at bounding box center [290, 178] width 73 height 6
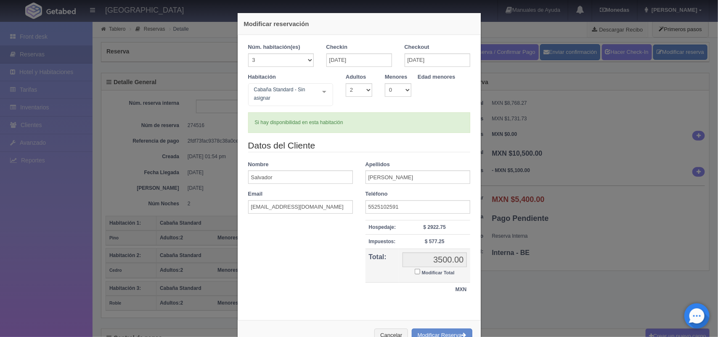
scroll to position [28, 0]
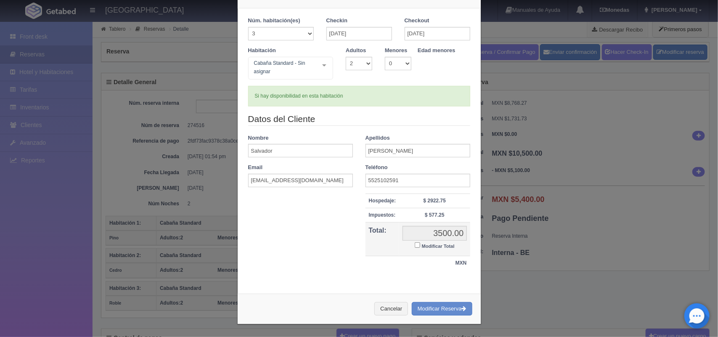
click at [415, 244] on input "Modificar Total" at bounding box center [417, 244] width 5 height 5
checkbox input "true"
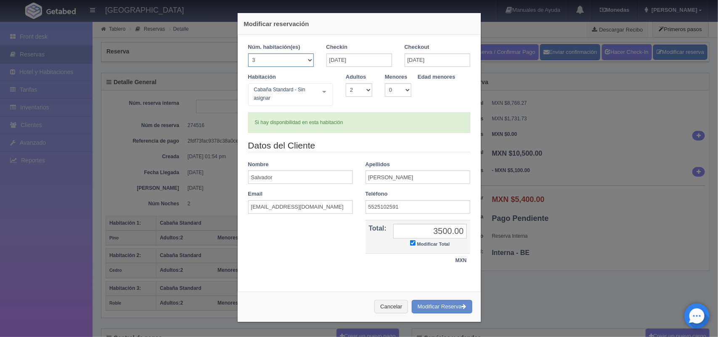
click at [306, 60] on select "1 2 3 4 5 6 7 8 9 10 11 12 13 14 15 16 17 18 19 20" at bounding box center [281, 59] width 66 height 13
click at [248, 53] on select "1 2 3 4 5 6 7 8 9 10 11 12 13 14 15 16 17 18 19 20" at bounding box center [281, 59] width 66 height 13
click at [356, 62] on input "03-10-2025" at bounding box center [360, 59] width 66 height 13
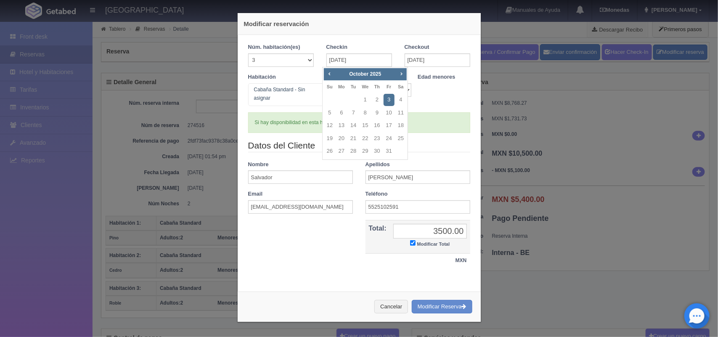
click at [391, 102] on link "3" at bounding box center [389, 100] width 11 height 12
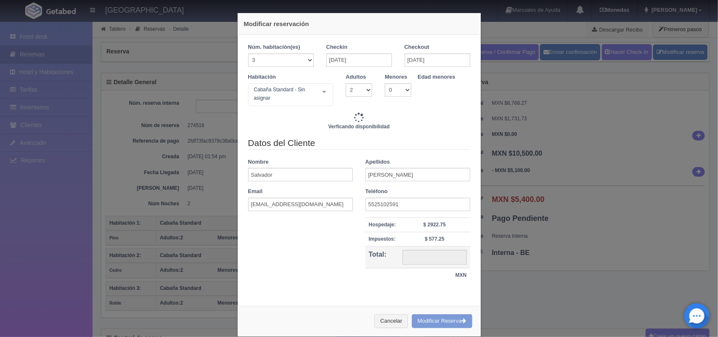
type input "3500.00"
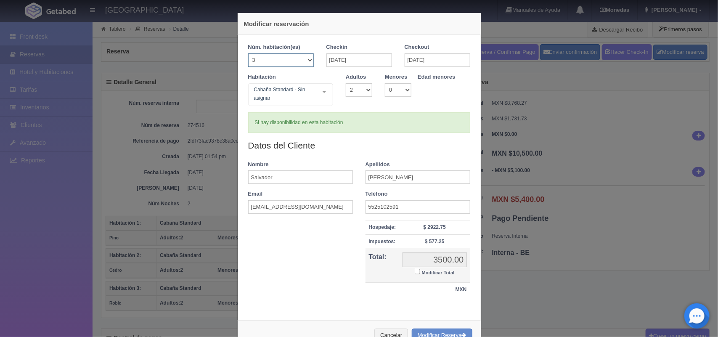
click at [302, 63] on select "1 2 3 4 5 6 7 8 9 10 11 12 13 14 15 16 17 18 19 20" at bounding box center [281, 59] width 66 height 13
select select "2"
click at [248, 53] on select "1 2 3 4 5 6 7 8 9 10 11 12 13 14 15 16 17 18 19 20" at bounding box center [281, 59] width 66 height 13
checkbox input "false"
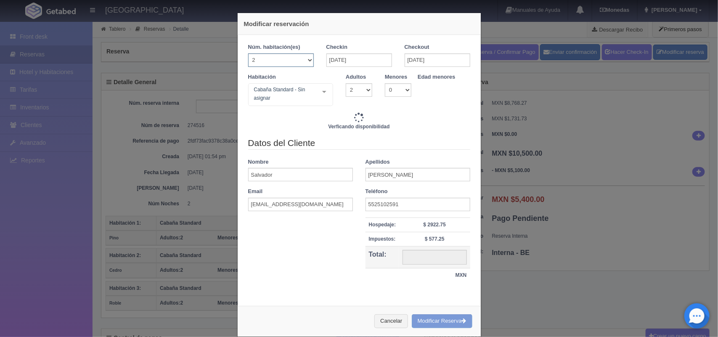
type input "3500.00"
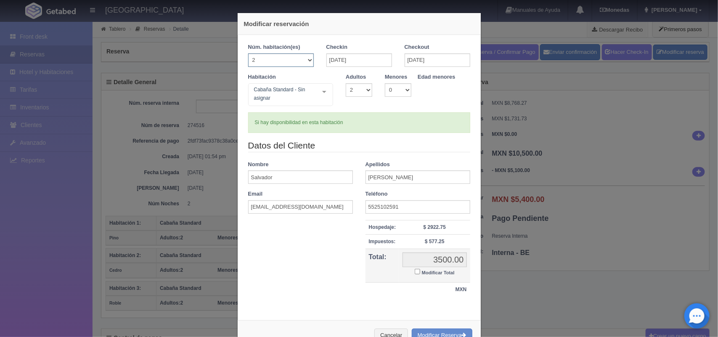
click at [303, 56] on select "1 2 3 4 5 6 7 8 9 10 11 12 13 14 15 16 17 18 19 20" at bounding box center [281, 59] width 66 height 13
select select "3"
click at [248, 53] on select "1 2 3 4 5 6 7 8 9 10 11 12 13 14 15 16 17 18 19 20" at bounding box center [281, 59] width 66 height 13
checkbox input "false"
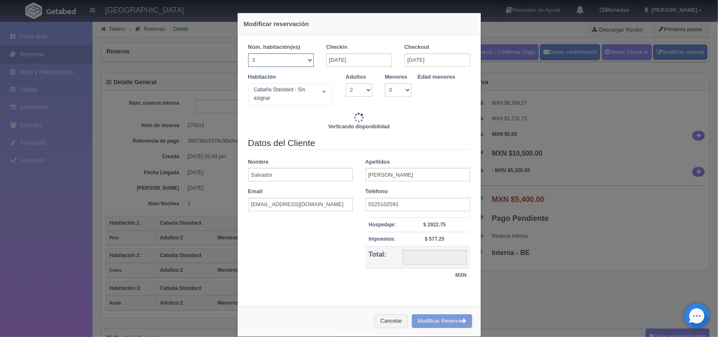
type input "3500.00"
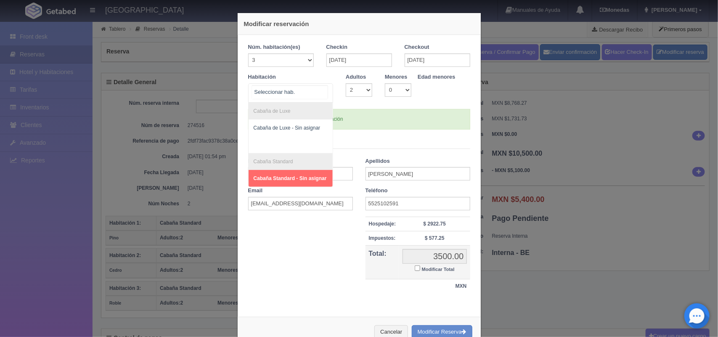
click at [320, 92] on div "Cabaña de Luxe Cabaña de Luxe - Sin asignar Cabaña Standard Cabaña Standard - S…" at bounding box center [290, 92] width 85 height 19
click at [298, 178] on span "Cabaña Standard - Sin asignar" at bounding box center [290, 178] width 73 height 6
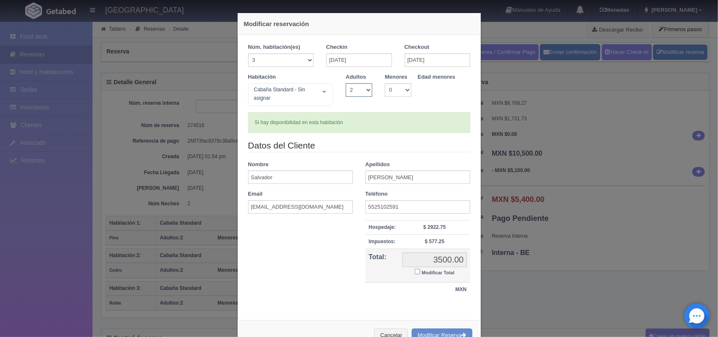
click at [364, 85] on select "1 2 3 4 5 6 7 8 9 10" at bounding box center [359, 89] width 27 height 13
click at [346, 83] on select "1 2 3 4 5 6 7 8 9 10" at bounding box center [359, 89] width 27 height 13
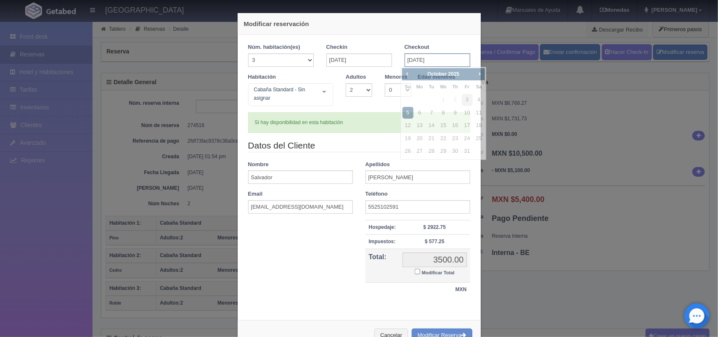
click at [430, 55] on input "05-10-2025" at bounding box center [438, 59] width 66 height 13
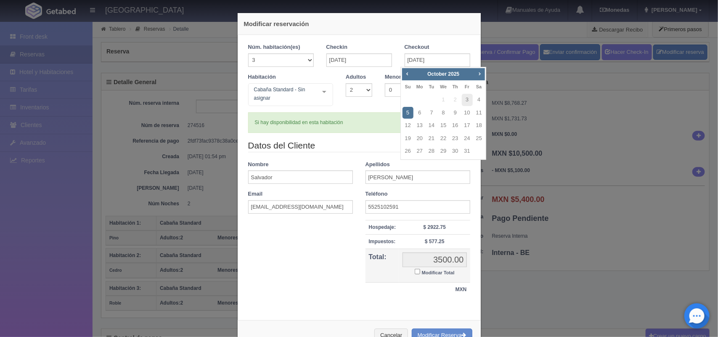
click at [406, 114] on link "5" at bounding box center [408, 113] width 11 height 12
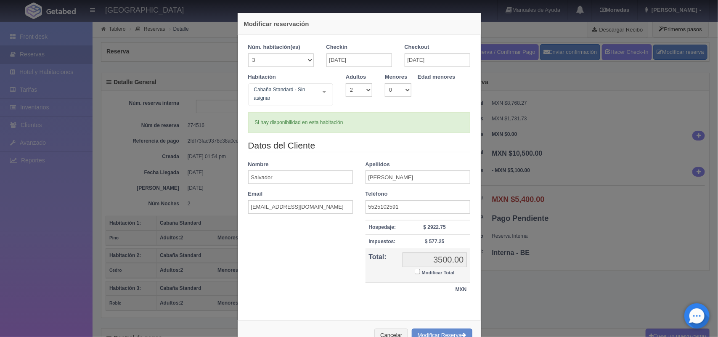
checkbox input "false"
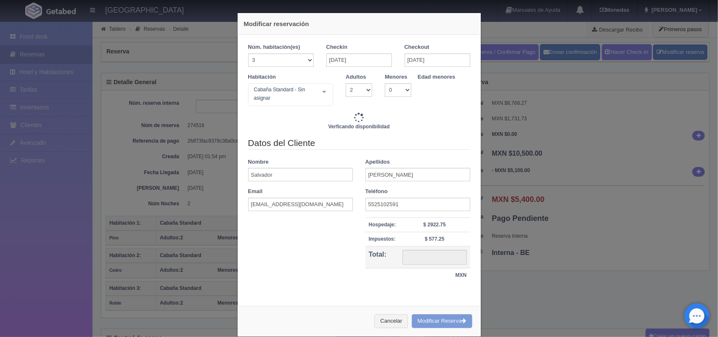
type input "3500.00"
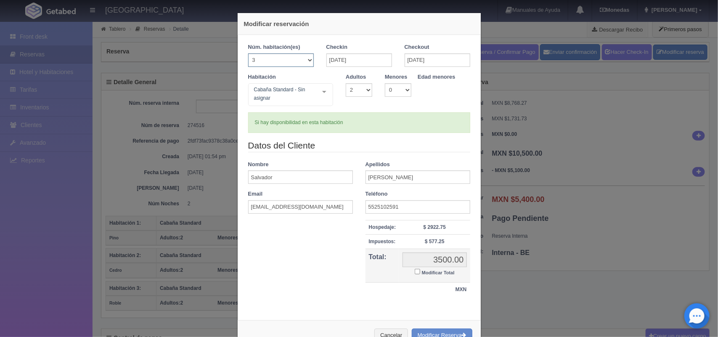
click at [299, 55] on select "1 2 3 4 5 6 7 8 9 10 11 12 13 14 15 16 17 18 19 20" at bounding box center [281, 59] width 66 height 13
select select "1"
click at [248, 53] on select "1 2 3 4 5 6 7 8 9 10 11 12 13 14 15 16 17 18 19 20" at bounding box center [281, 59] width 66 height 13
checkbox input "false"
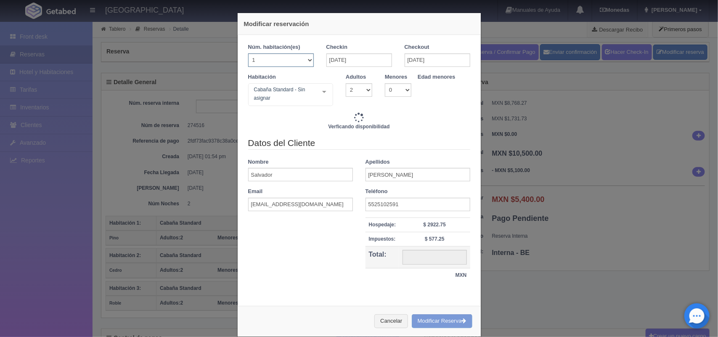
type input "3500.00"
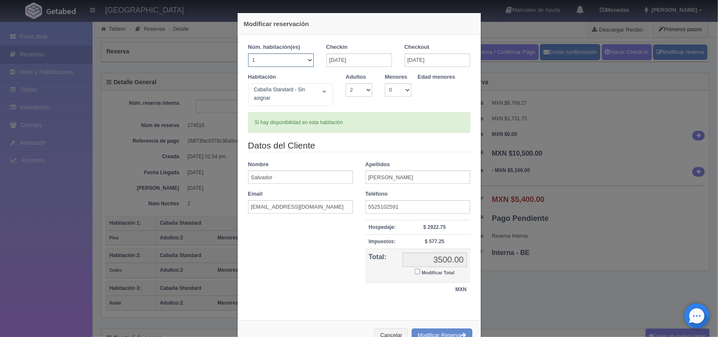
click at [306, 55] on select "1 2 3 4 5 6 7 8 9 10 11 12 13 14 15 16 17 18 19 20" at bounding box center [281, 59] width 66 height 13
select select "3"
click at [248, 53] on select "1 2 3 4 5 6 7 8 9 10 11 12 13 14 15 16 17 18 19 20" at bounding box center [281, 59] width 66 height 13
checkbox input "false"
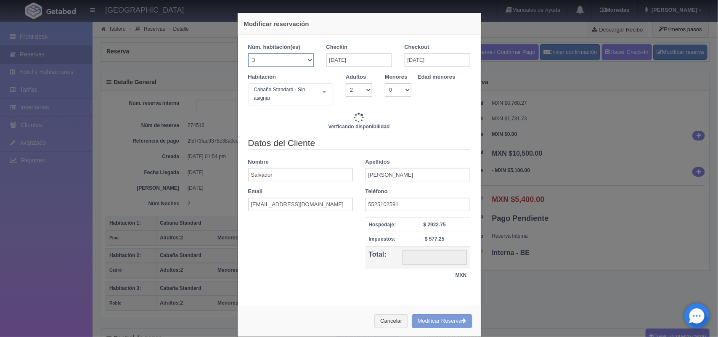
type input "3500.00"
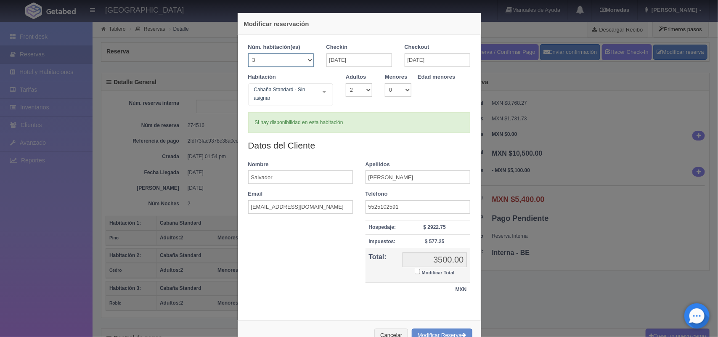
scroll to position [28, 0]
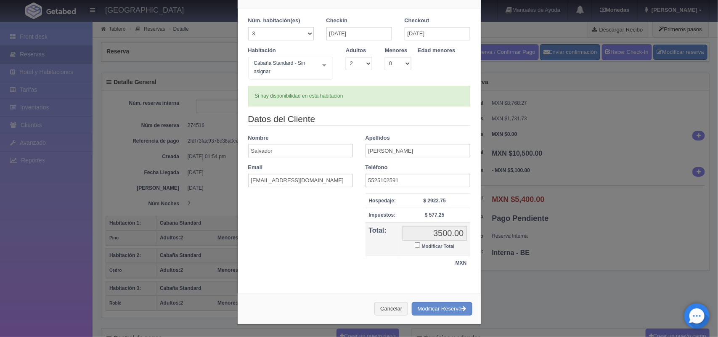
click at [415, 245] on input "Modificar Total" at bounding box center [417, 244] width 5 height 5
checkbox input "true"
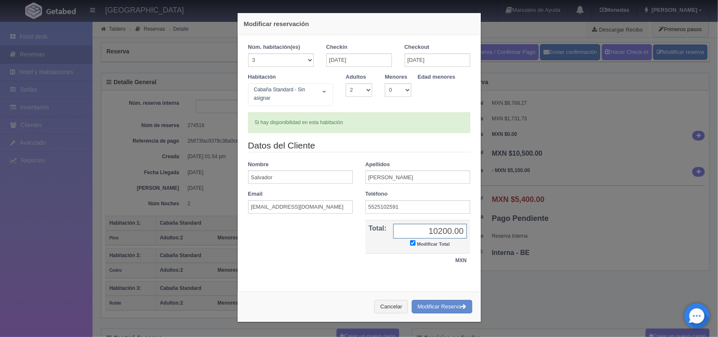
click at [432, 232] on input "10200.00" at bounding box center [430, 231] width 74 height 15
type input "10,200.00"
click at [418, 305] on button "Modificar Reserva" at bounding box center [442, 307] width 61 height 14
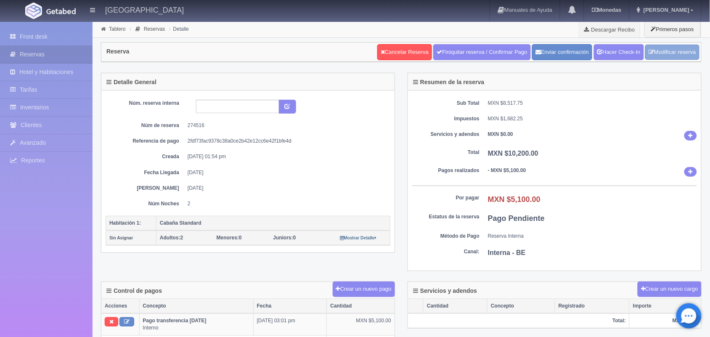
click at [676, 47] on link "Modificar reserva" at bounding box center [673, 53] width 54 height 16
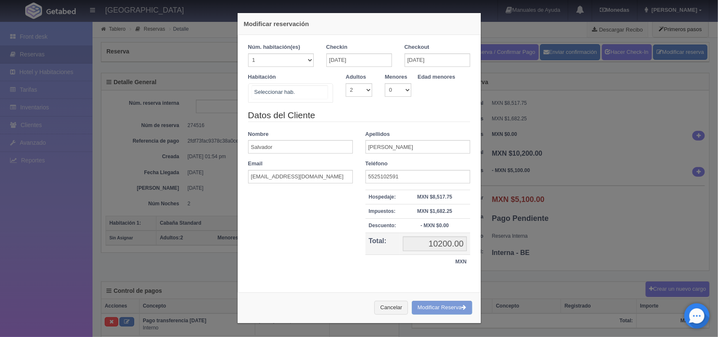
click at [317, 93] on div "Cabaña de Luxe Cabaña de Luxe - Sin asignar Cabaña Standard Cabaña Standard - S…" at bounding box center [290, 92] width 85 height 19
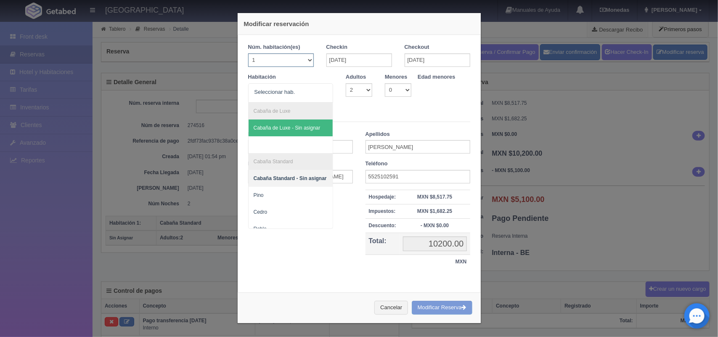
click at [303, 63] on select "1 2 3 4 5 6 7 8 9 10 11 12 13 14 15 16 17 18 19 20" at bounding box center [281, 59] width 66 height 13
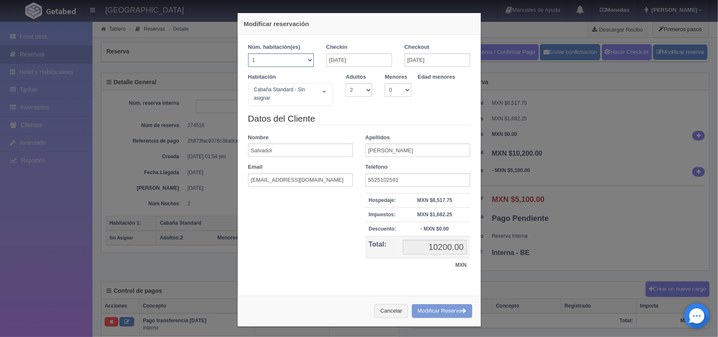
select select "4"
click at [248, 53] on select "1 2 3 4 5 6 7 8 9 10 11 12 13 14 15 16 17 18 19 20" at bounding box center [281, 59] width 66 height 13
select select "2"
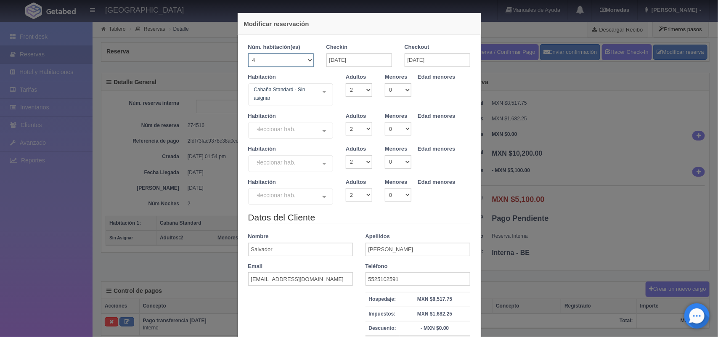
checkbox input "false"
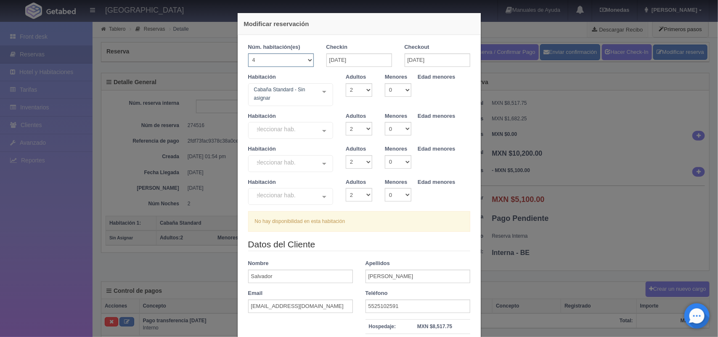
click at [302, 60] on select "1 2 3 4 5 6 7 8 9 10 11 12 13 14 15 16 17 18 19 20" at bounding box center [281, 59] width 66 height 13
select select "3"
click at [248, 53] on select "1 2 3 4 5 6 7 8 9 10 11 12 13 14 15 16 17 18 19 20" at bounding box center [281, 59] width 66 height 13
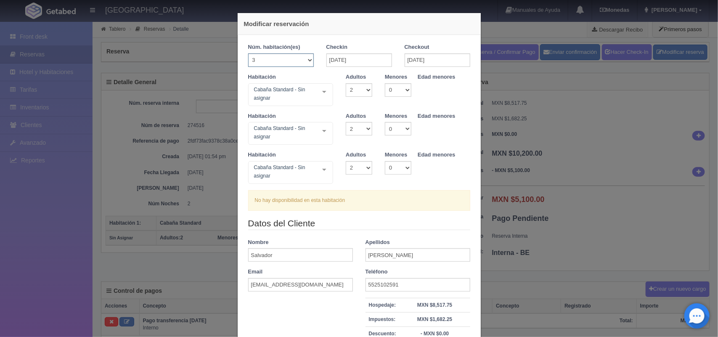
checkbox input "false"
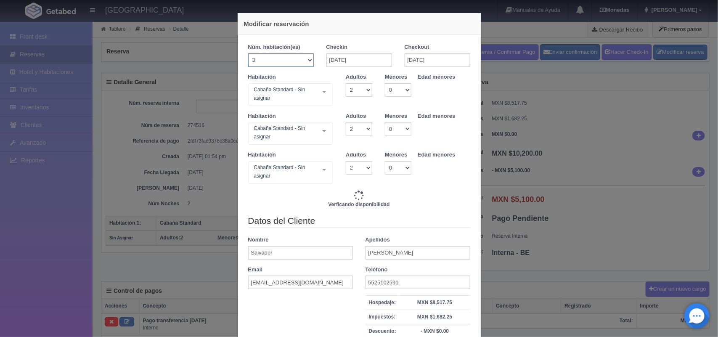
type input "10500.00"
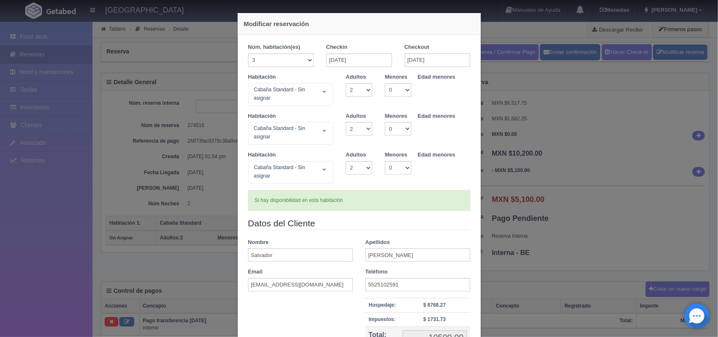
click at [320, 93] on div "Cabaña Standard - Sin asignar Cabaña de Luxe Cabaña de Luxe - Sin asignar Cabañ…" at bounding box center [290, 94] width 85 height 23
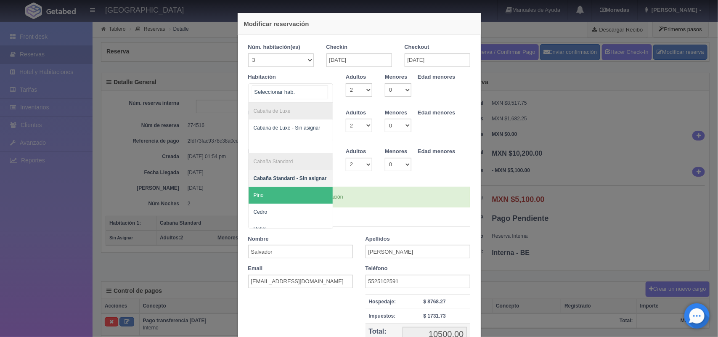
click at [303, 199] on span "Pino" at bounding box center [291, 195] width 85 height 17
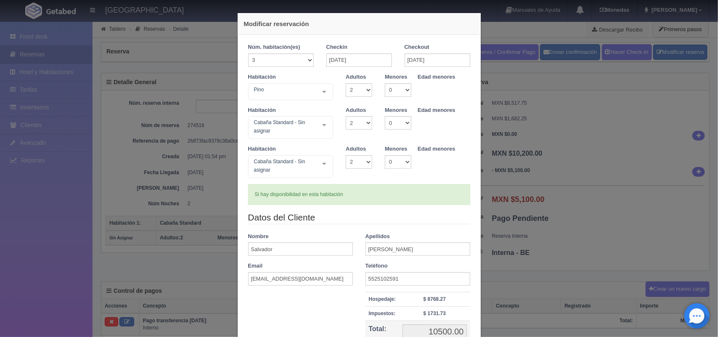
checkbox input "false"
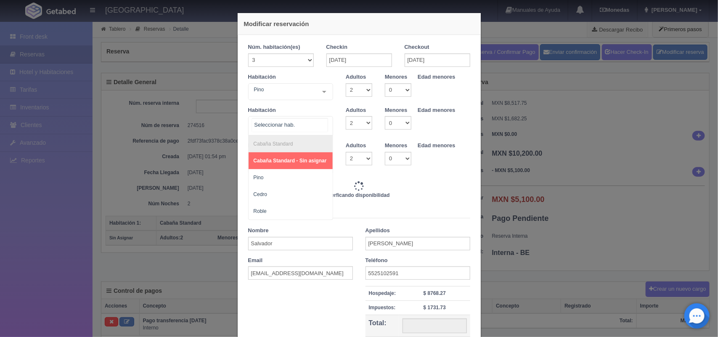
click at [318, 130] on div "Cabaña Standard Cabaña Standard - Sin asignar Pino Cedro Roble No elements foun…" at bounding box center [290, 125] width 85 height 19
type input "10500.00"
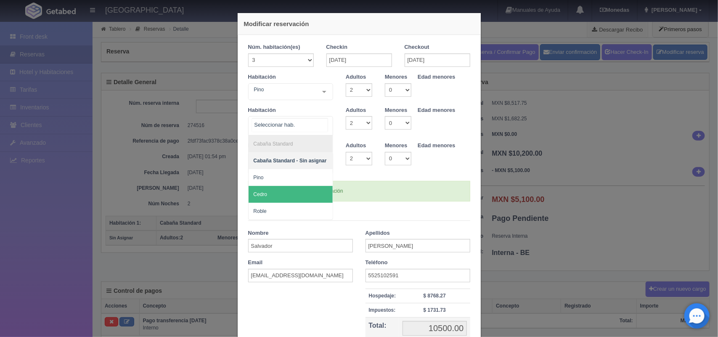
click at [305, 193] on span "Cedro" at bounding box center [291, 194] width 85 height 17
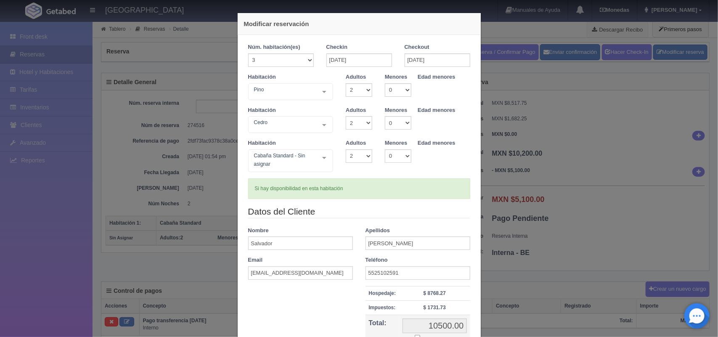
click at [317, 162] on div "Cabaña Standard - Sin asignar Cabaña Standard Cabaña Standard - Sin asignar Pin…" at bounding box center [290, 160] width 85 height 23
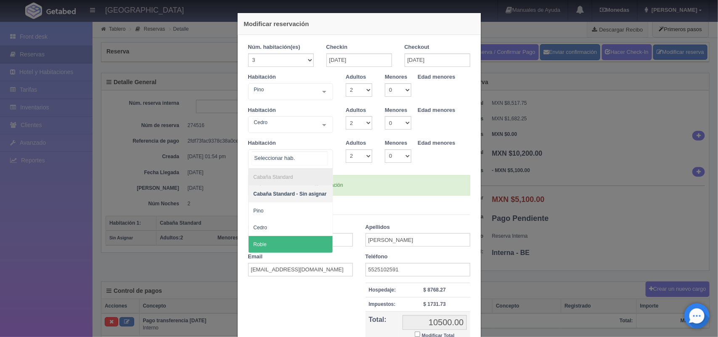
click at [295, 241] on span "Roble" at bounding box center [291, 244] width 85 height 17
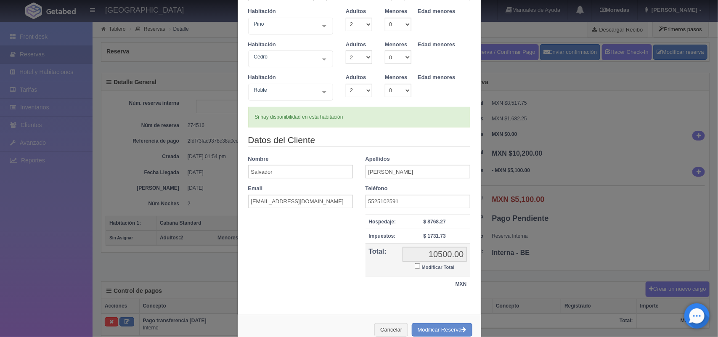
scroll to position [88, 0]
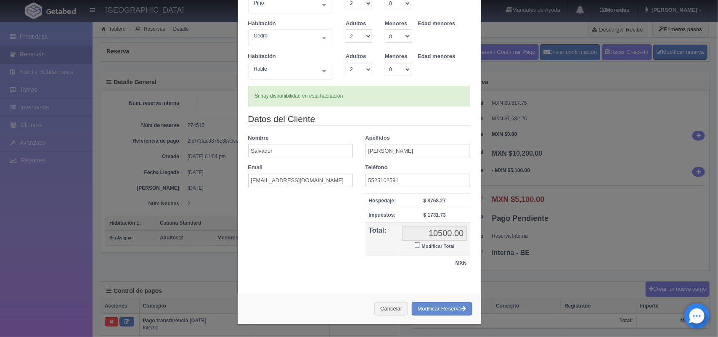
click at [415, 245] on input "Modificar Total" at bounding box center [417, 244] width 5 height 5
checkbox input "true"
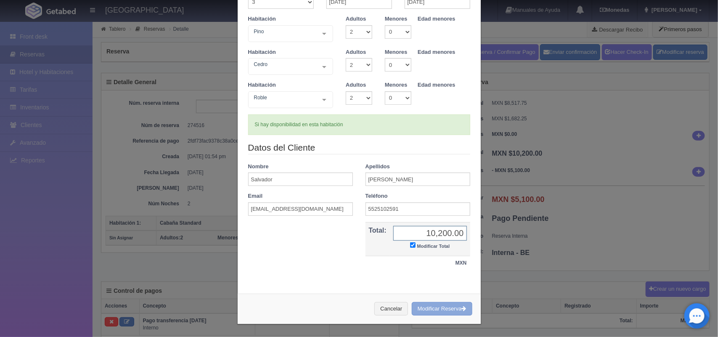
type input "10,200.00"
click at [434, 308] on button "Modificar Reserva" at bounding box center [442, 309] width 61 height 14
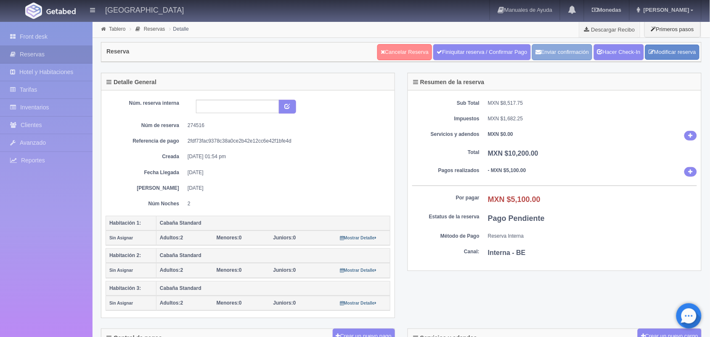
drag, startPoint x: 563, startPoint y: 53, endPoint x: 394, endPoint y: 58, distance: 169.2
click at [563, 53] on button "Enviar confirmación" at bounding box center [562, 52] width 60 height 16
click at [118, 30] on link "Tablero" at bounding box center [117, 29] width 16 height 6
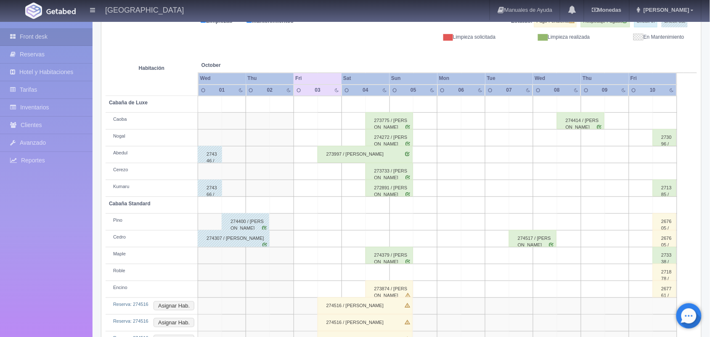
scroll to position [146, 0]
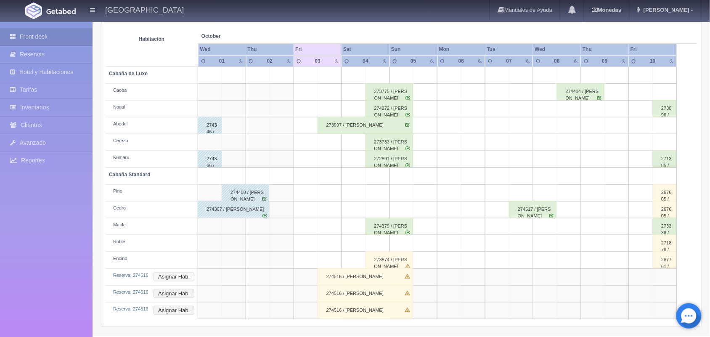
click at [174, 275] on button "Asignar Hab." at bounding box center [174, 276] width 41 height 9
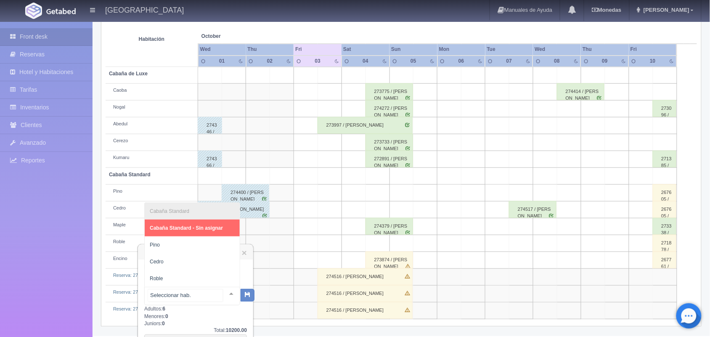
click at [224, 296] on div at bounding box center [231, 293] width 17 height 13
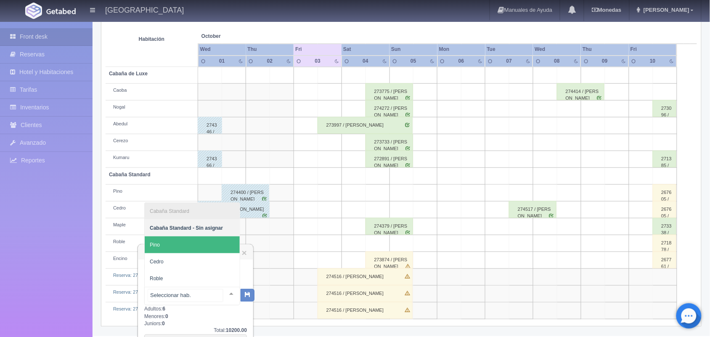
click at [207, 245] on span "Pino" at bounding box center [192, 244] width 95 height 17
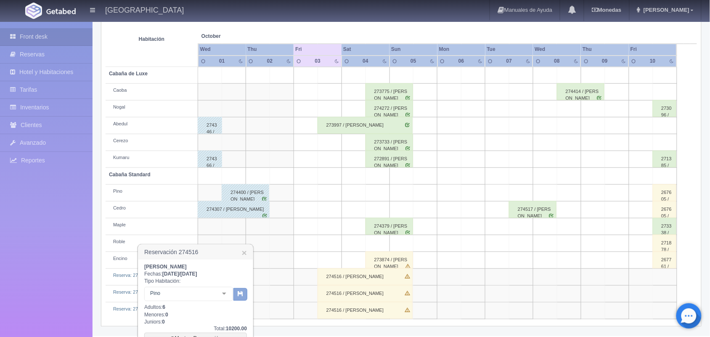
click at [237, 299] on button "button" at bounding box center [241, 294] width 14 height 13
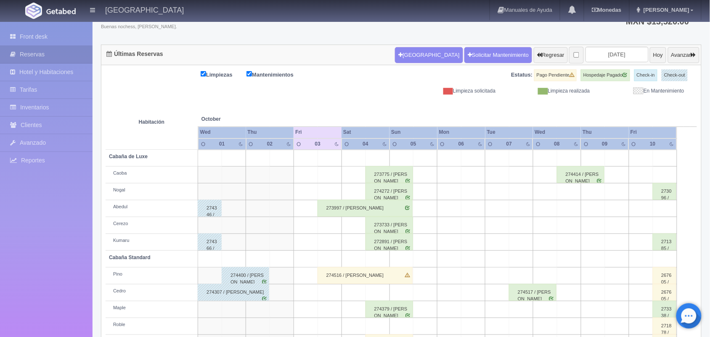
scroll to position [129, 0]
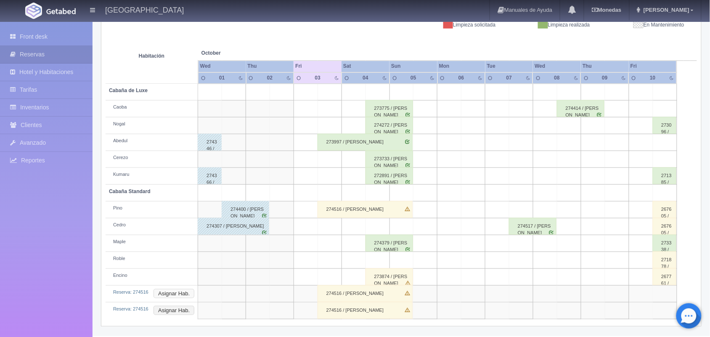
click at [180, 295] on button "Asignar Hab." at bounding box center [174, 293] width 41 height 9
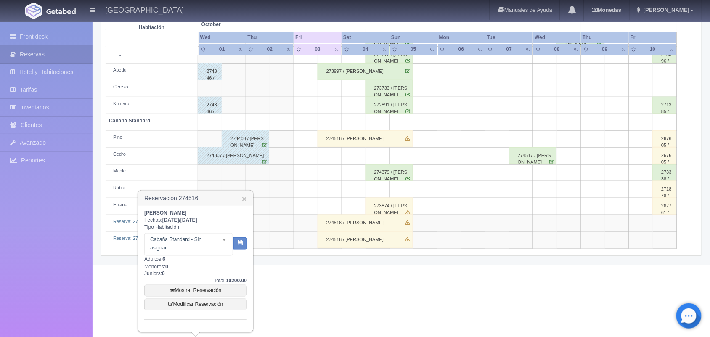
click at [222, 240] on div at bounding box center [224, 240] width 17 height 13
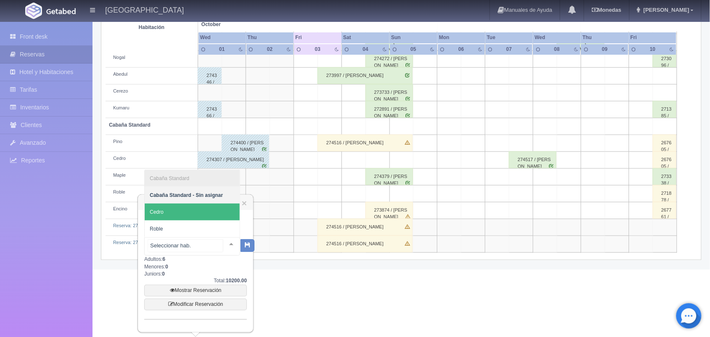
click at [209, 215] on span "Cedro" at bounding box center [192, 212] width 95 height 17
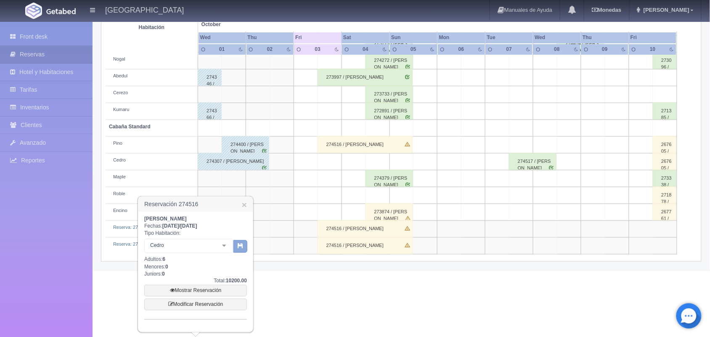
click at [240, 246] on icon "button" at bounding box center [240, 245] width 5 height 5
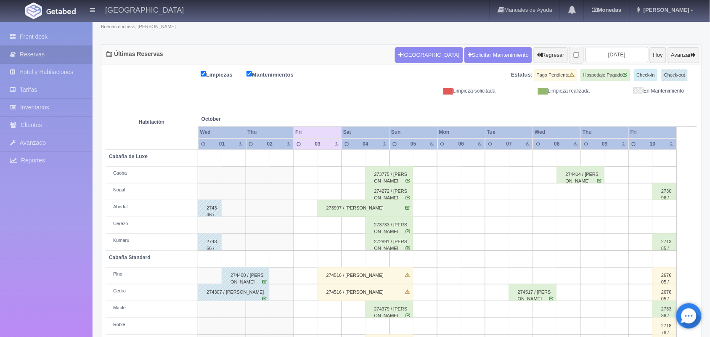
scroll to position [112, 0]
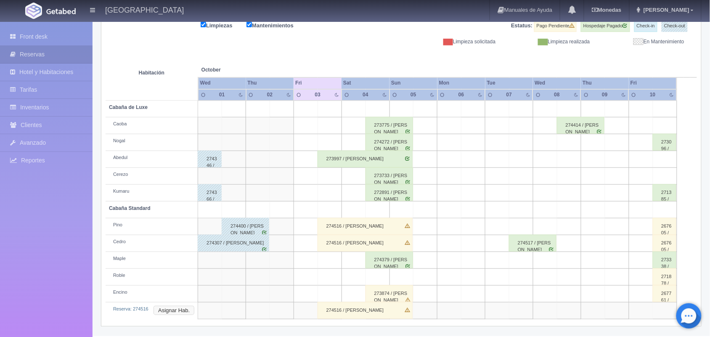
click at [171, 313] on button "Asignar Hab." at bounding box center [174, 310] width 41 height 9
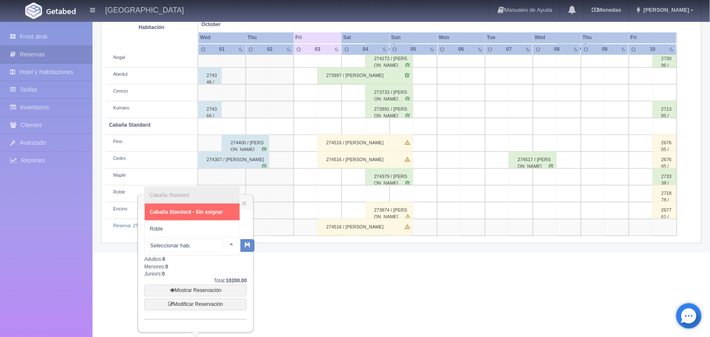
click at [223, 242] on div at bounding box center [231, 244] width 17 height 13
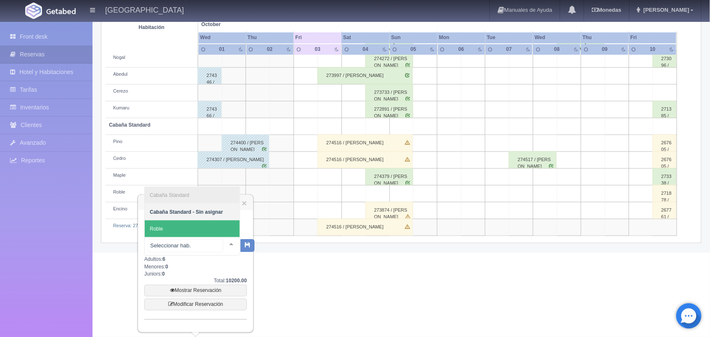
click at [210, 228] on span "Roble" at bounding box center [192, 228] width 95 height 17
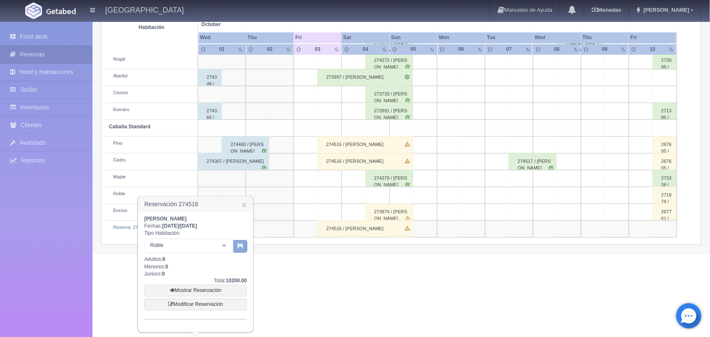
click at [239, 247] on icon "button" at bounding box center [240, 245] width 5 height 5
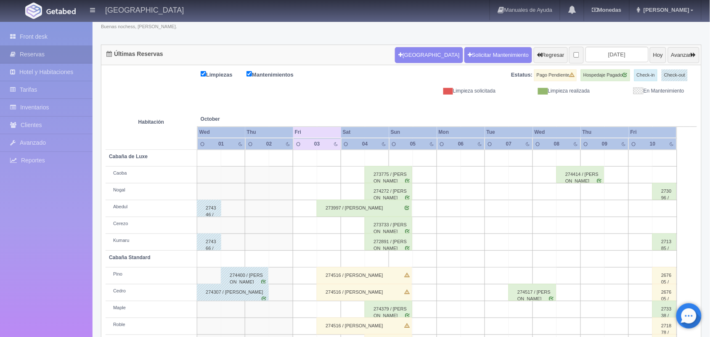
scroll to position [96, 0]
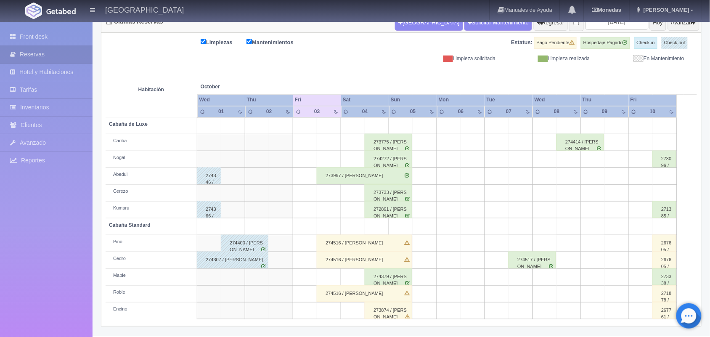
click at [375, 238] on div "274516 / [PERSON_NAME]" at bounding box center [364, 243] width 95 height 17
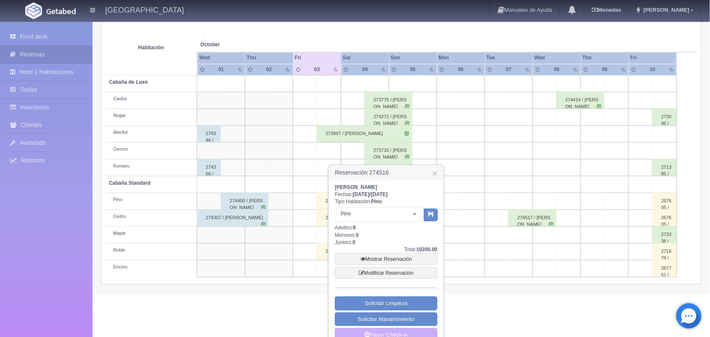
scroll to position [153, 0]
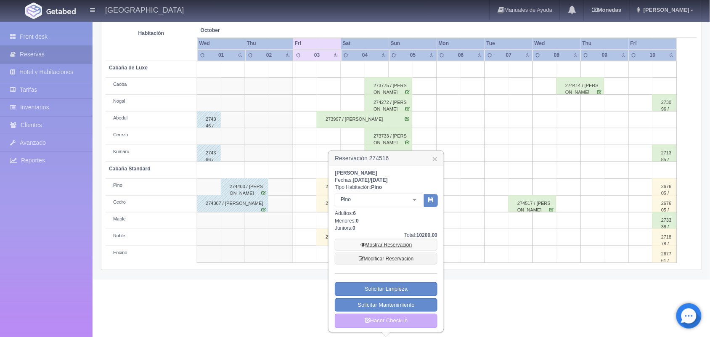
click at [396, 245] on link "Mostrar Reservación" at bounding box center [386, 245] width 103 height 12
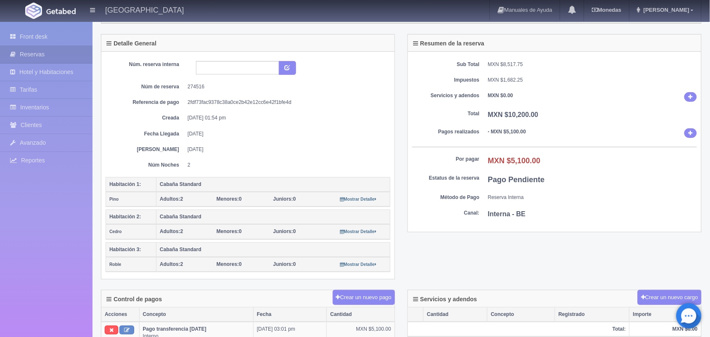
scroll to position [38, 0]
